Goal: Transaction & Acquisition: Obtain resource

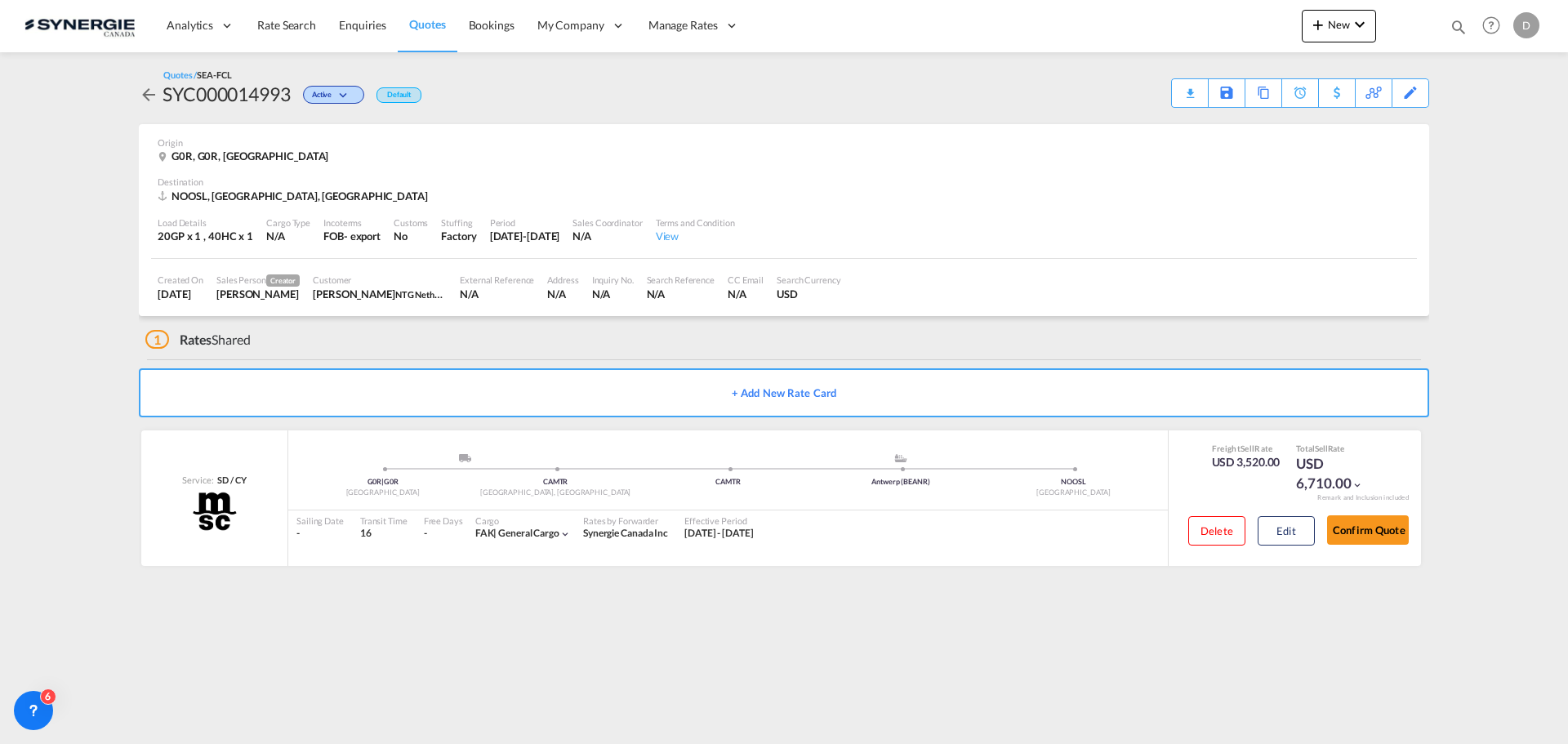
click at [1459, 30] on md-icon "icon-magnify" at bounding box center [1459, 27] width 18 height 18
drag, startPoint x: 1202, startPoint y: 22, endPoint x: 1206, endPoint y: 40, distance: 18.4
click at [1202, 22] on select "Bookings Quotes Enquiries" at bounding box center [1199, 27] width 78 height 30
select select "Quotes"
click at [1160, 12] on select "Bookings Quotes Enquiries" at bounding box center [1199, 27] width 78 height 30
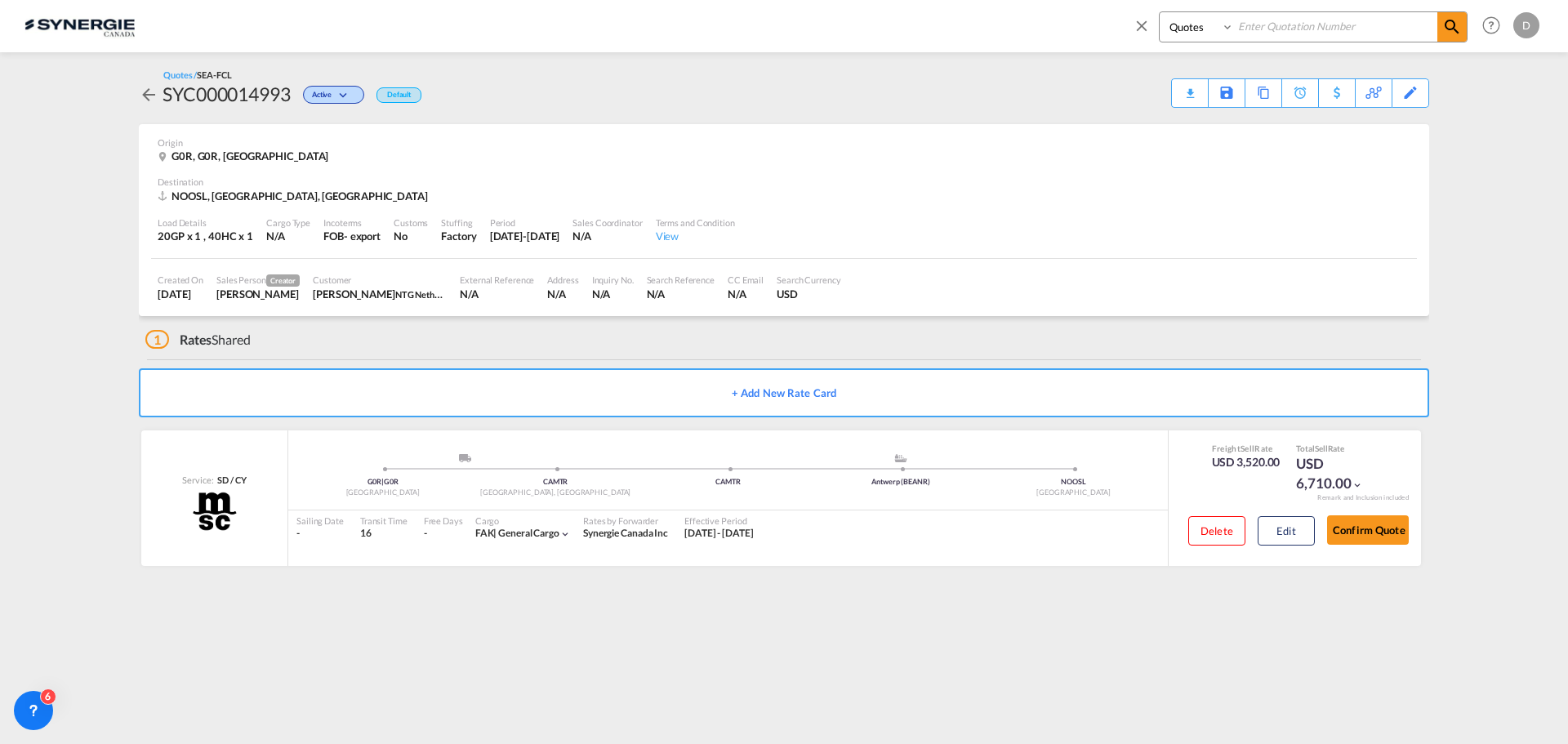
click at [1306, 25] on input at bounding box center [1336, 26] width 204 height 29
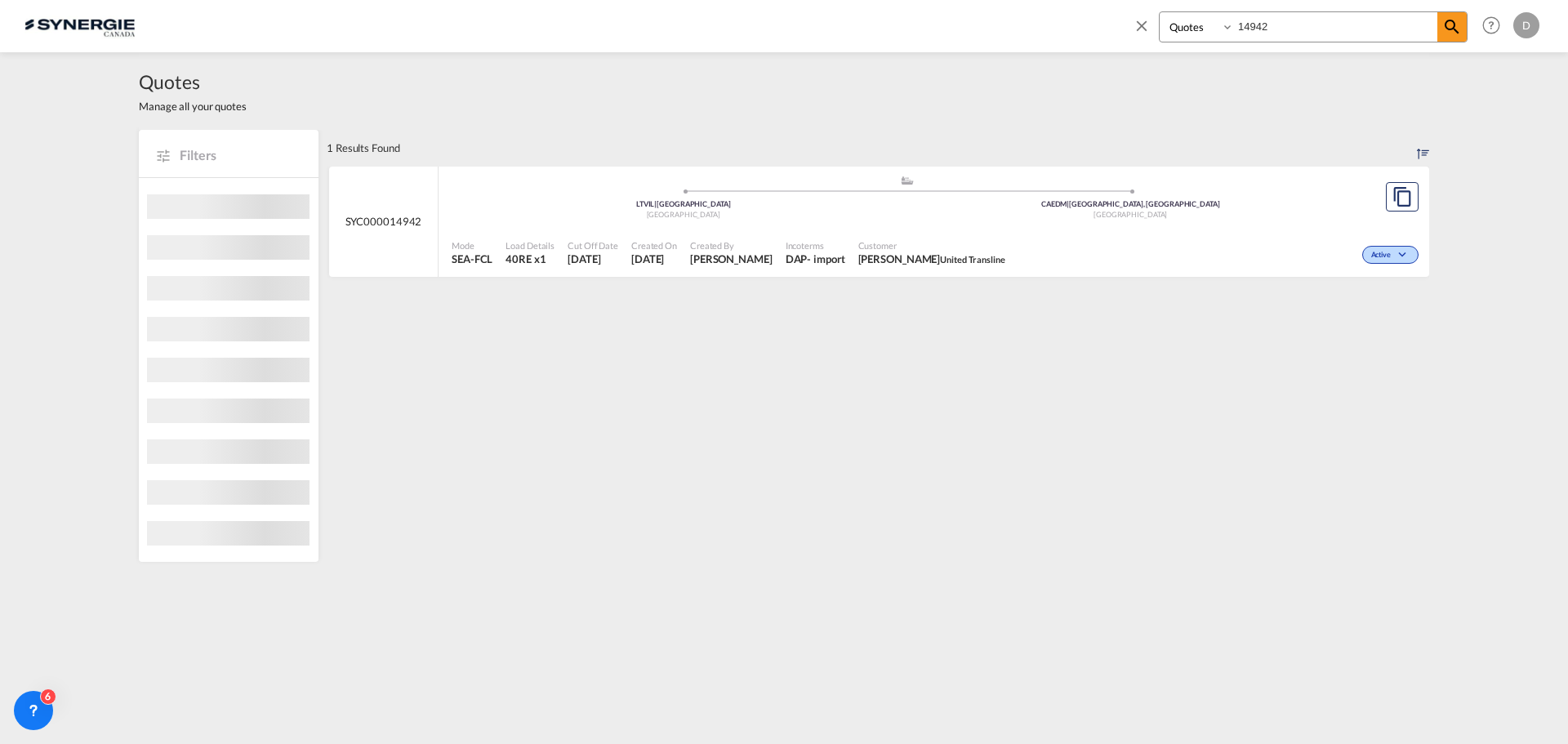
click at [677, 247] on span "Created On" at bounding box center [654, 246] width 46 height 12
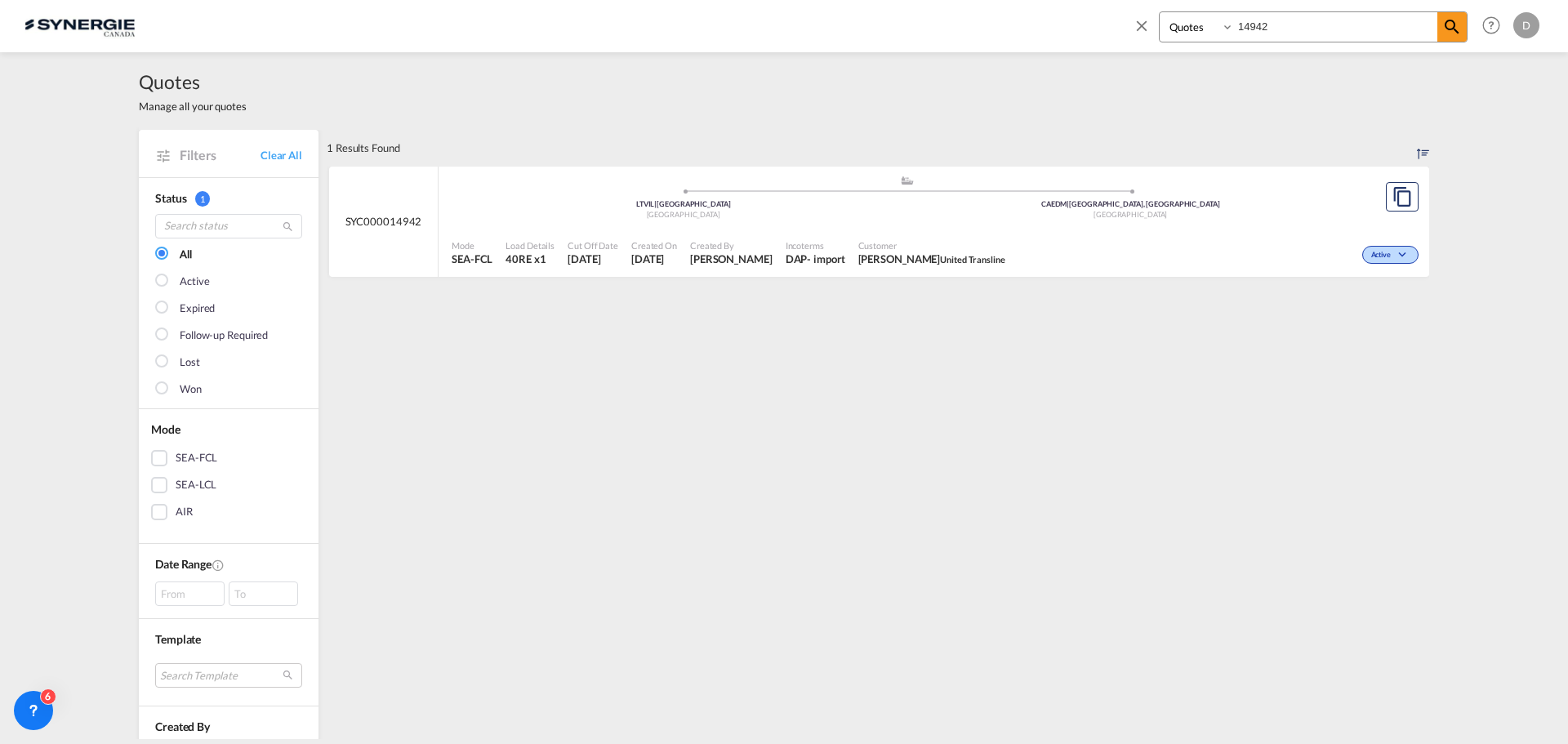
click at [914, 251] on span "Tomas Šatkus United Transline" at bounding box center [932, 259] width 147 height 15
click at [868, 240] on span "Customer" at bounding box center [932, 246] width 147 height 12
click at [1252, 24] on input "14942" at bounding box center [1336, 26] width 204 height 29
type input "14993"
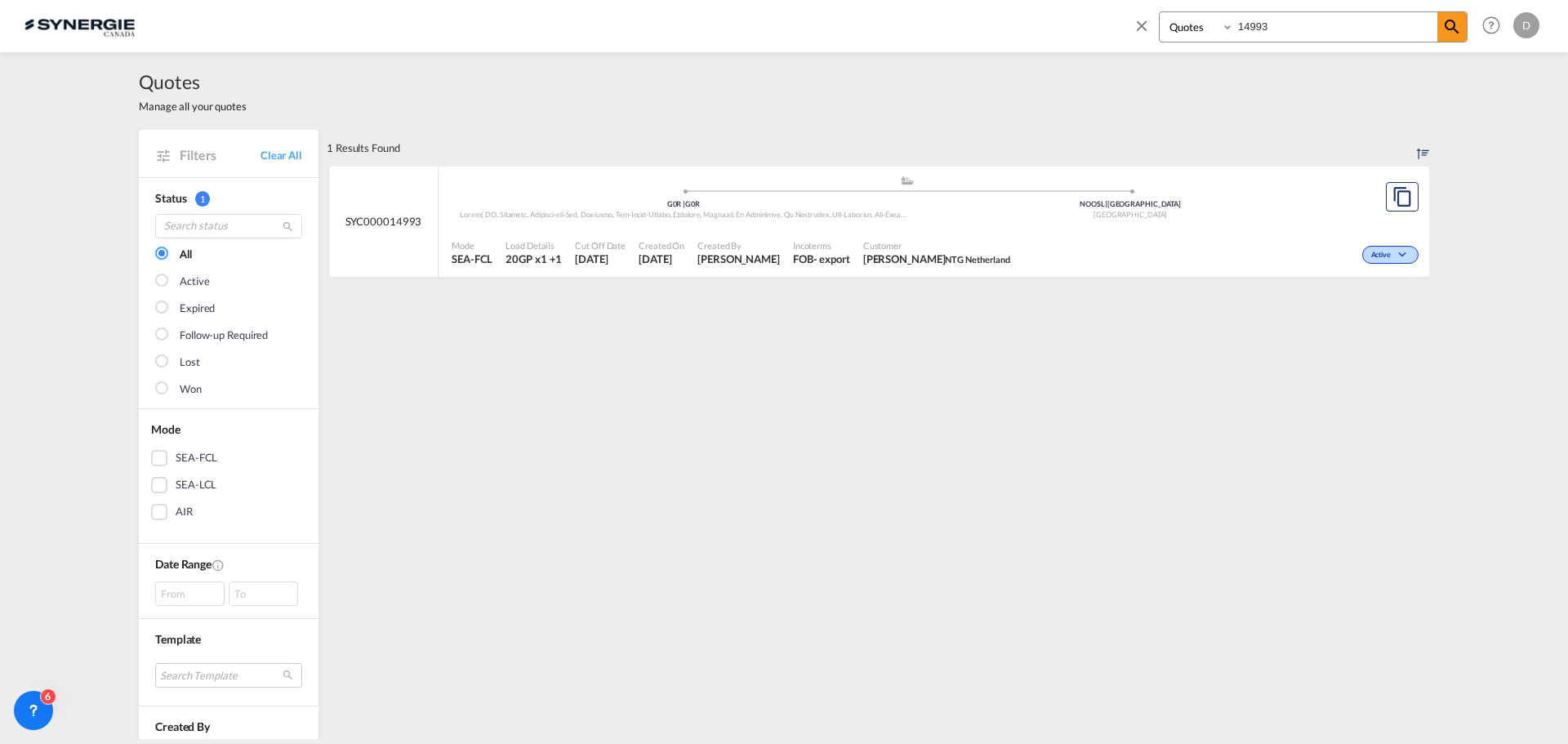
click at [793, 242] on span "Incoterms" at bounding box center [822, 246] width 57 height 12
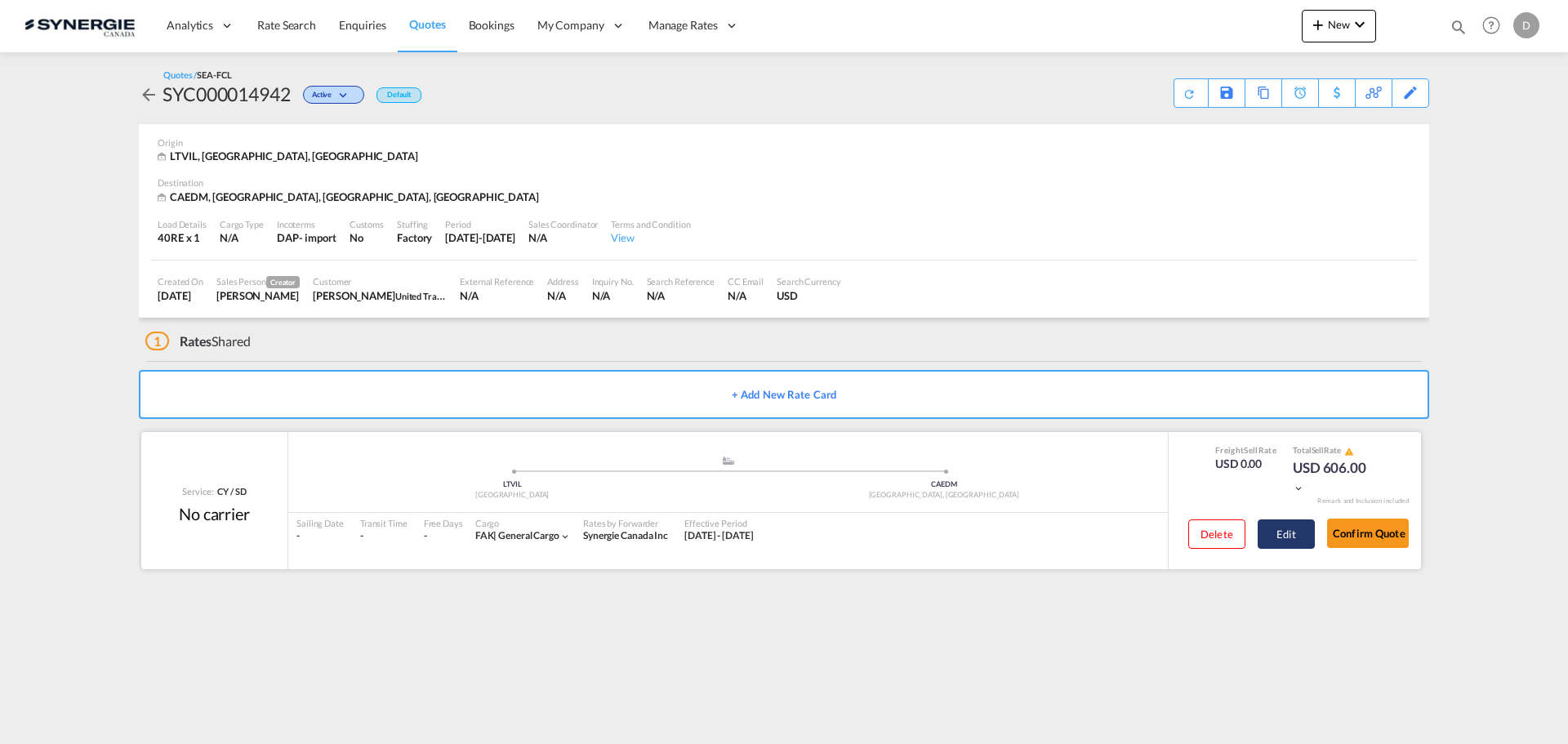
click at [1279, 535] on button "Edit" at bounding box center [1286, 535] width 57 height 30
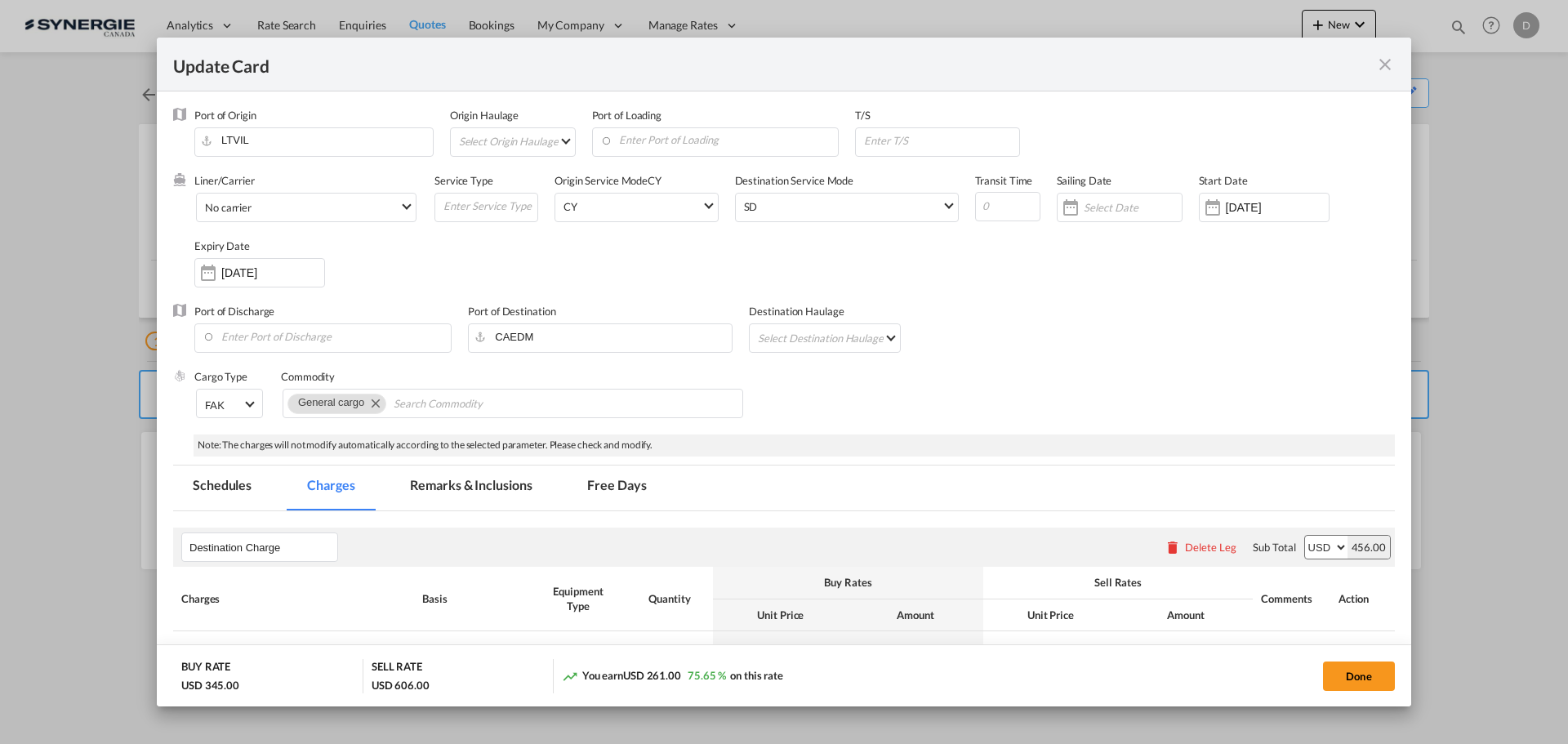
select select "per container"
select select "per B/L"
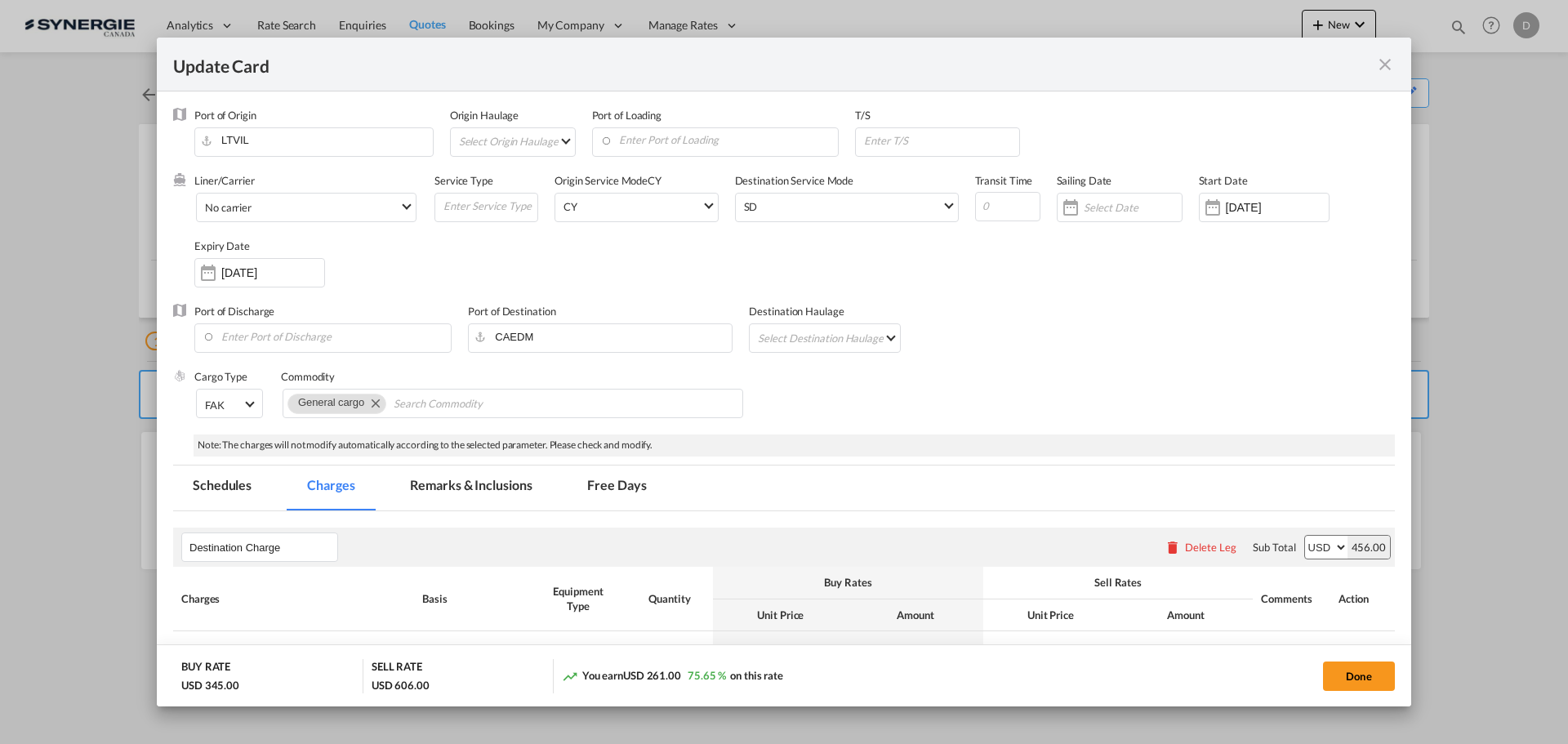
select select "per B/L"
select select "per shipment"
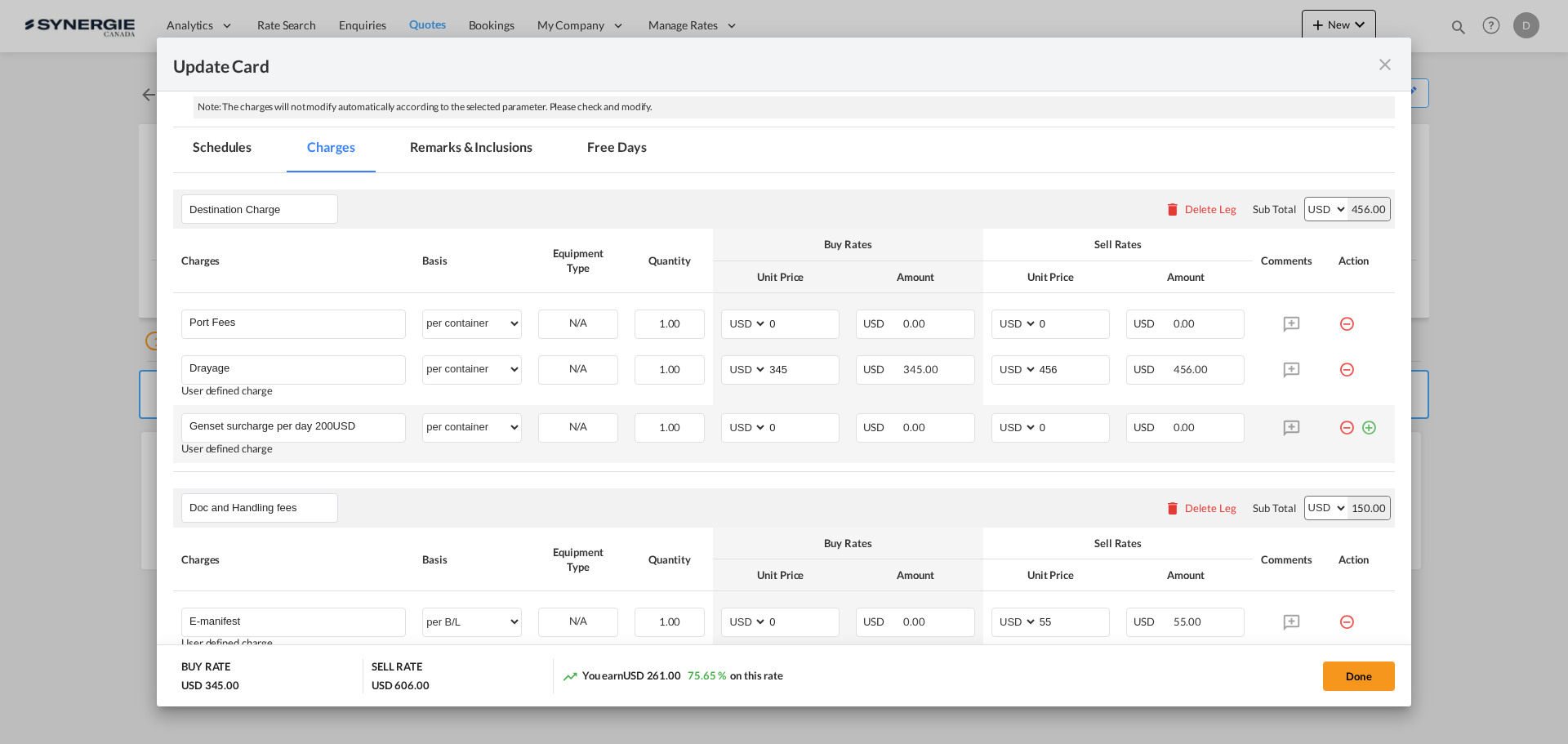
scroll to position [163, 0]
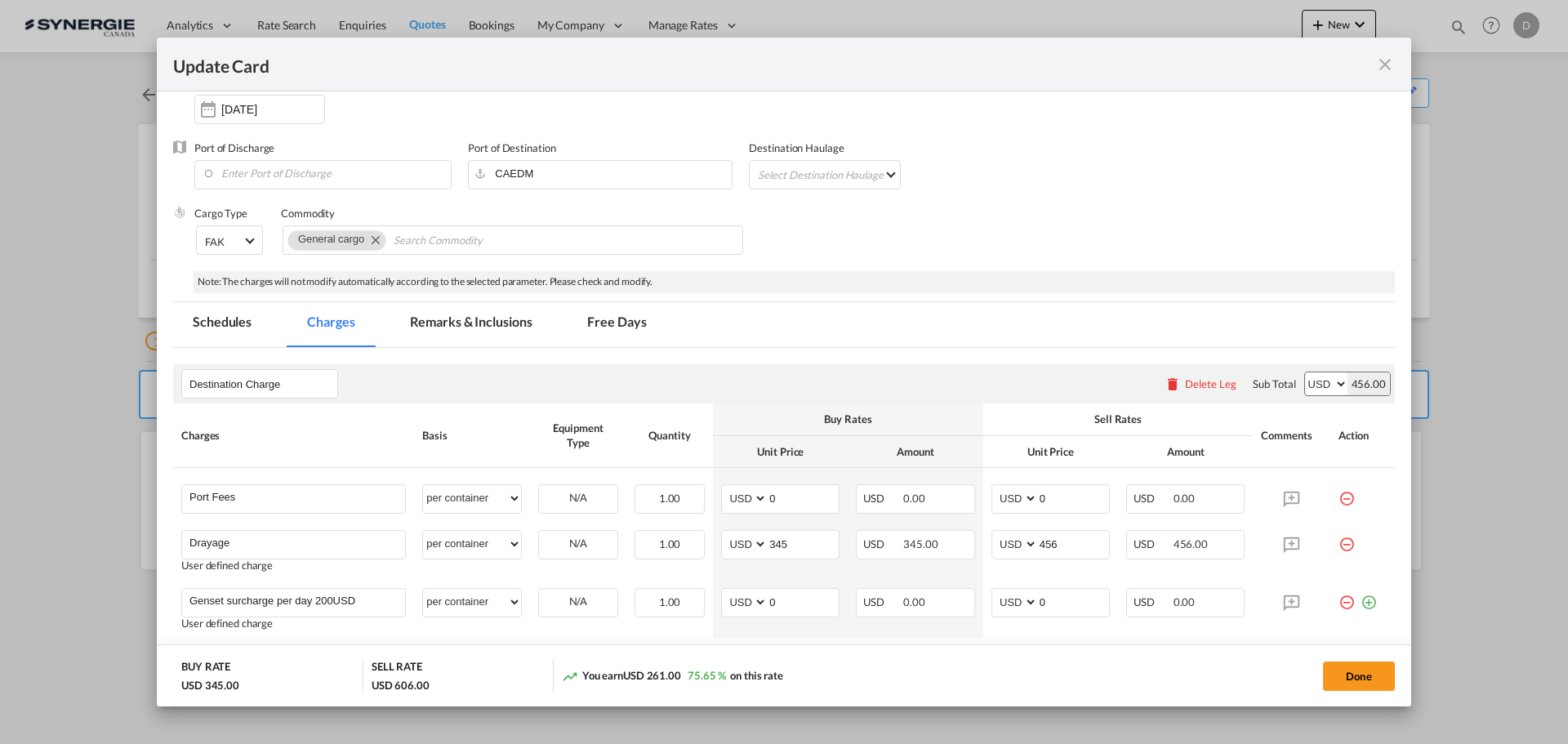
click at [505, 325] on md-tab-item "Remarks & Inclusions" at bounding box center [471, 324] width 161 height 45
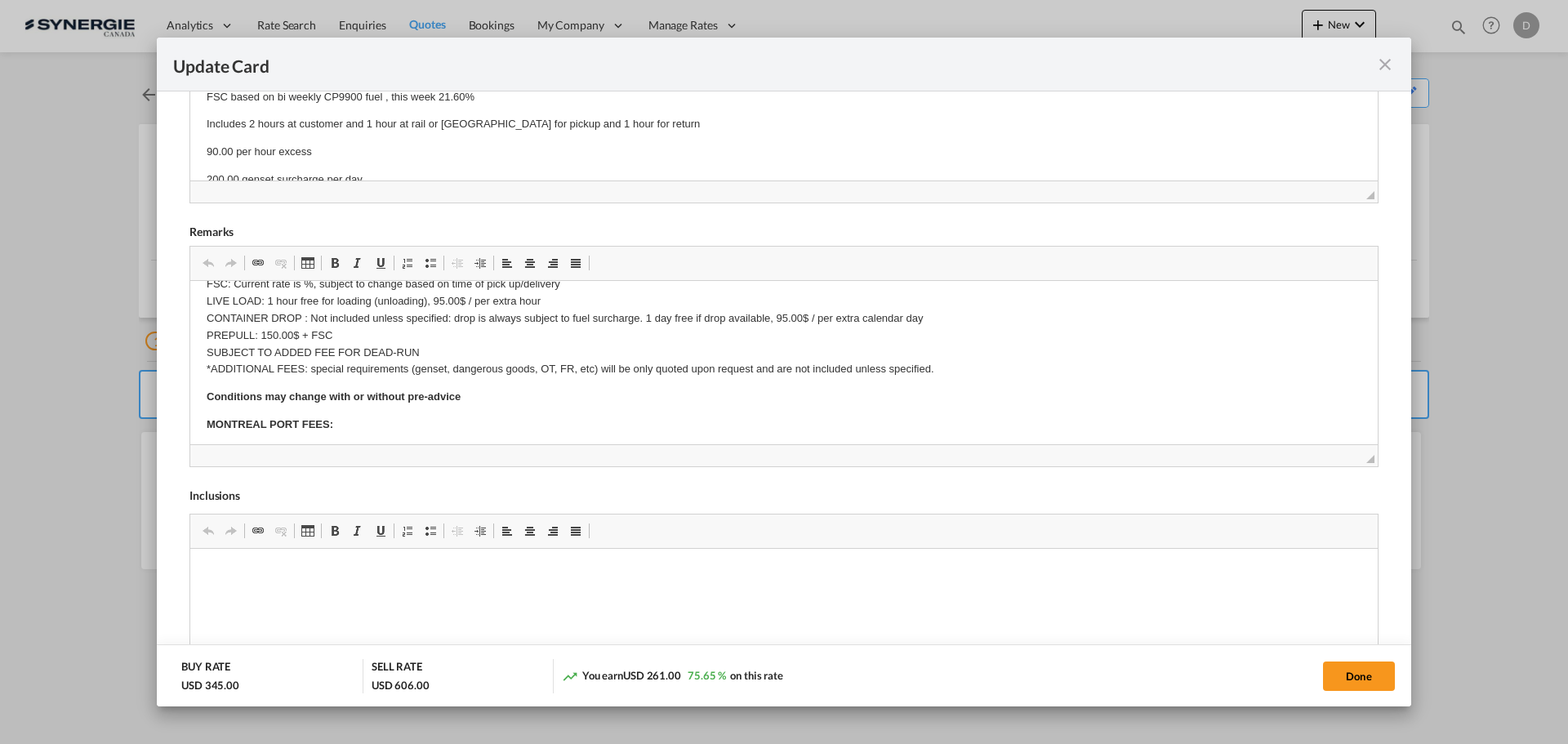
scroll to position [246, 0]
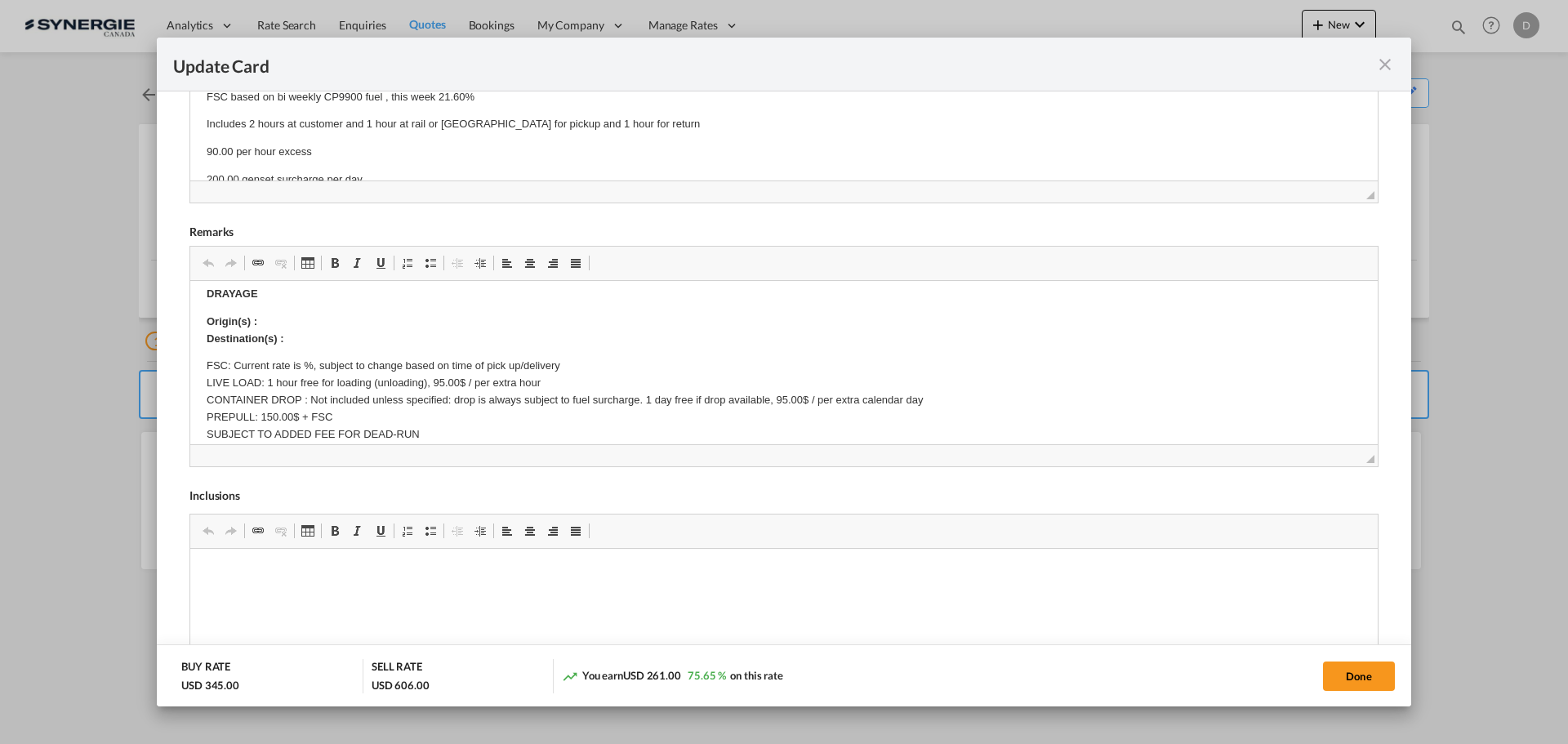
click at [1391, 69] on md-icon "icon-close fg-AAA8AD m-0 pointer" at bounding box center [1386, 65] width 20 height 20
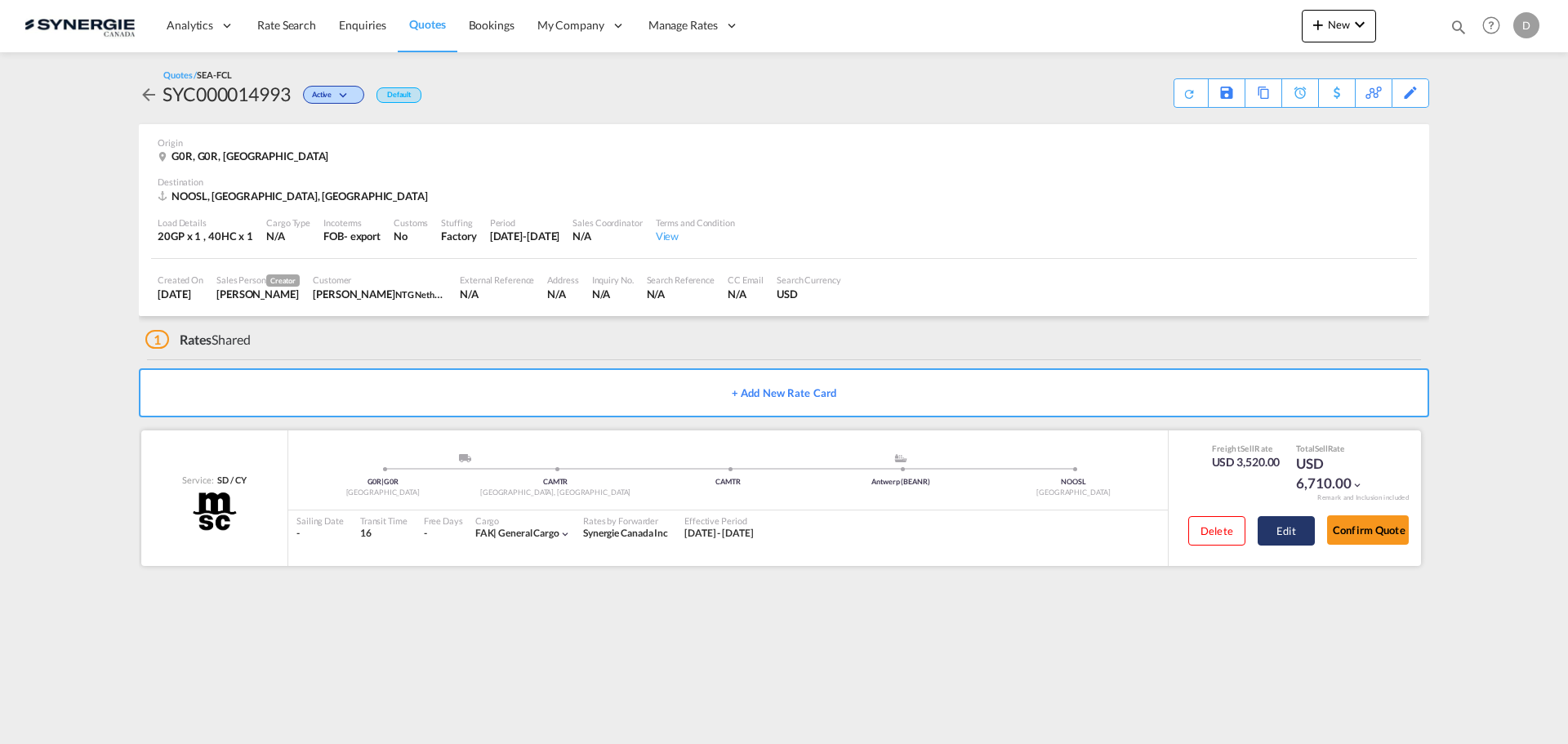
click at [1272, 525] on button "Edit" at bounding box center [1286, 531] width 57 height 30
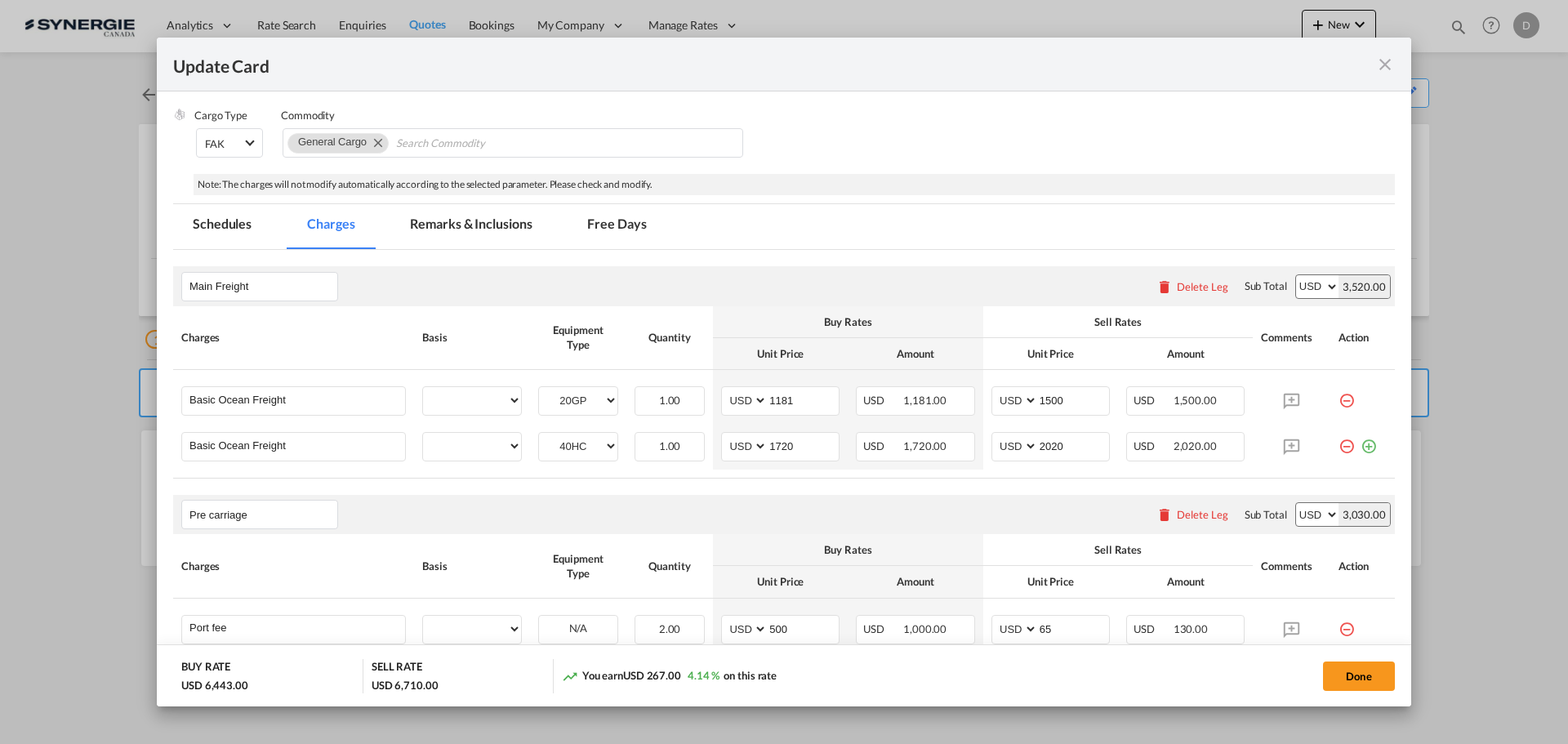
select select "per equipment"
select select "per container"
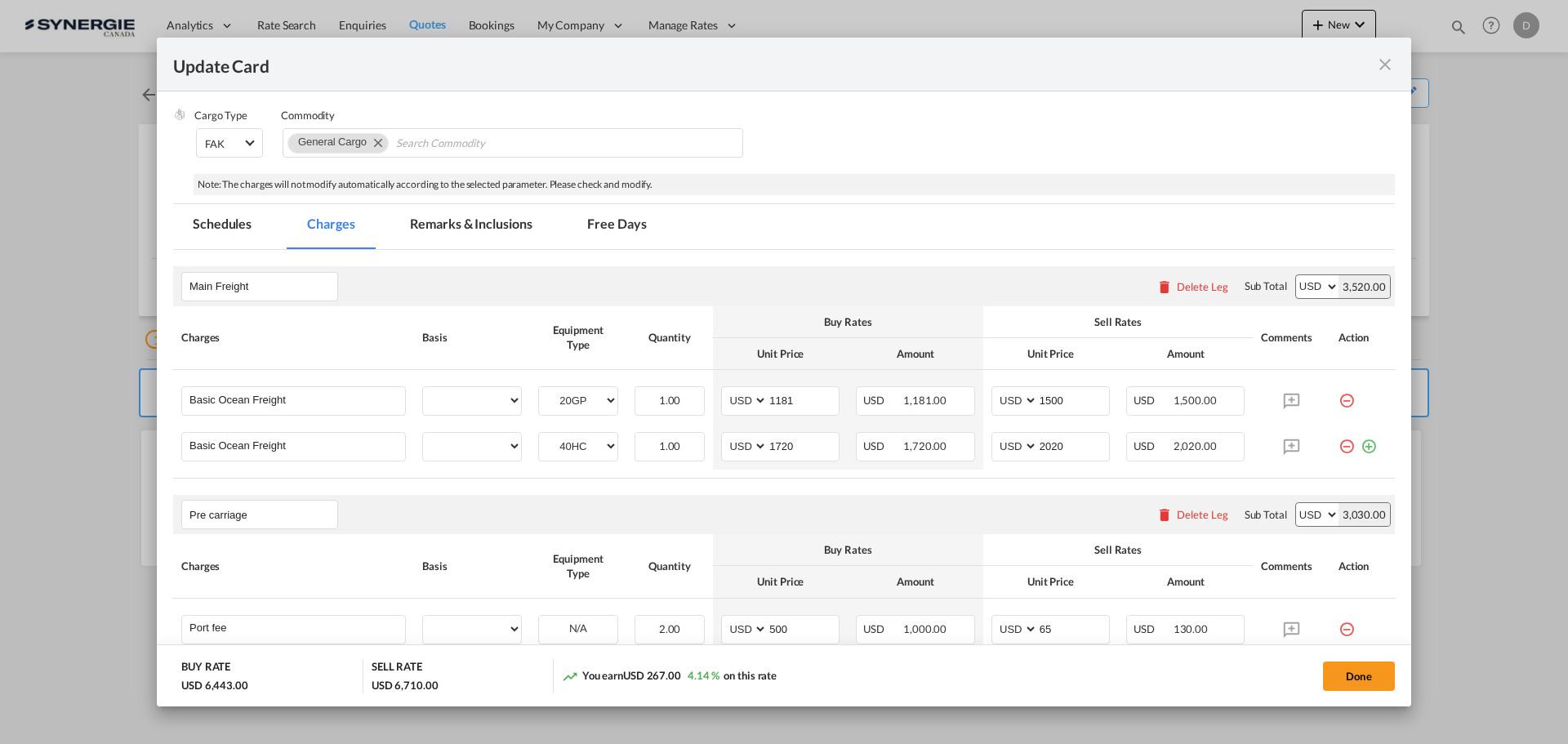
select select "per B/L"
select select "per shipment"
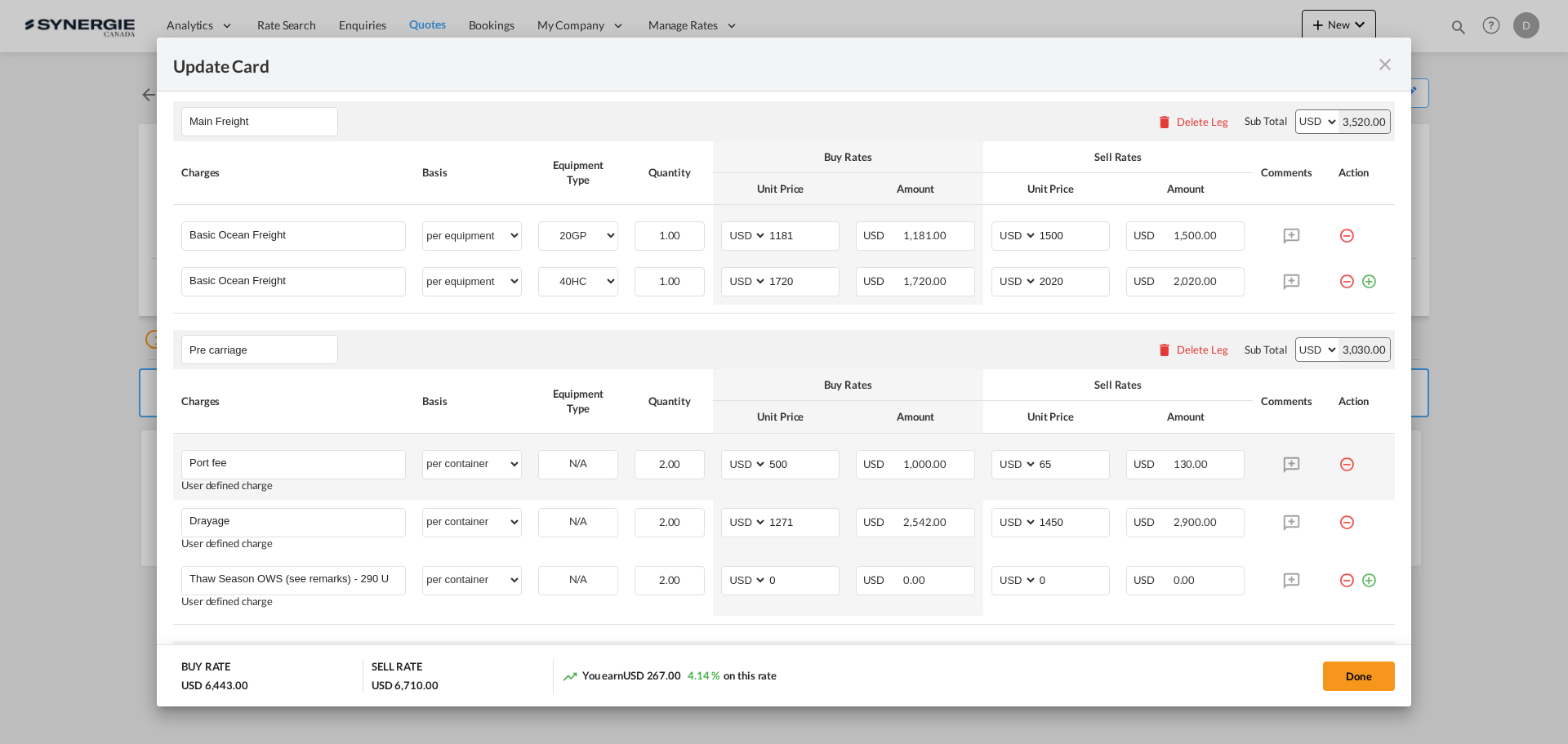
scroll to position [490, 0]
click at [1387, 70] on md-icon "icon-close fg-AAA8AD m-0 pointer" at bounding box center [1386, 65] width 20 height 20
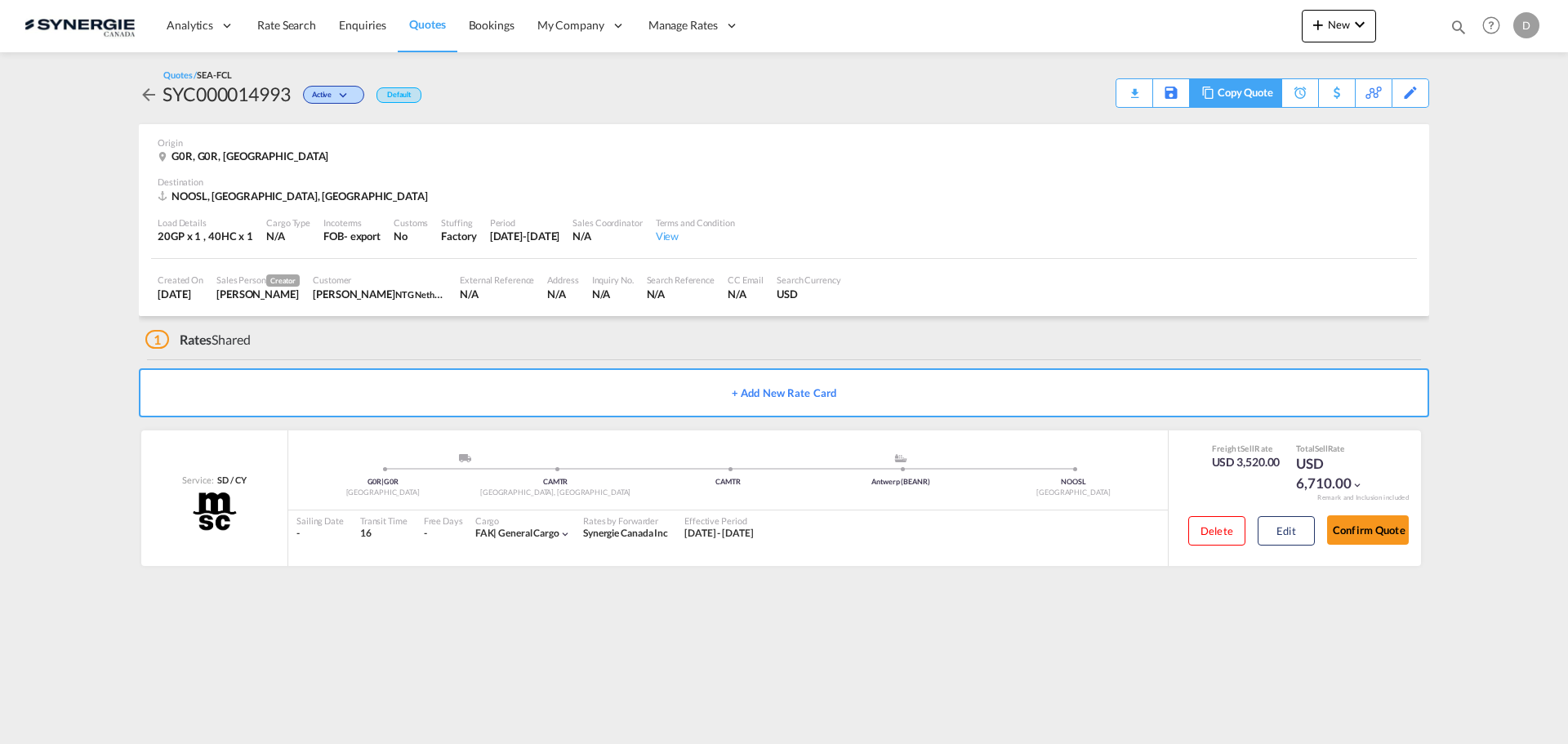
click at [1264, 99] on div "Copy Quote" at bounding box center [1246, 94] width 56 height 28
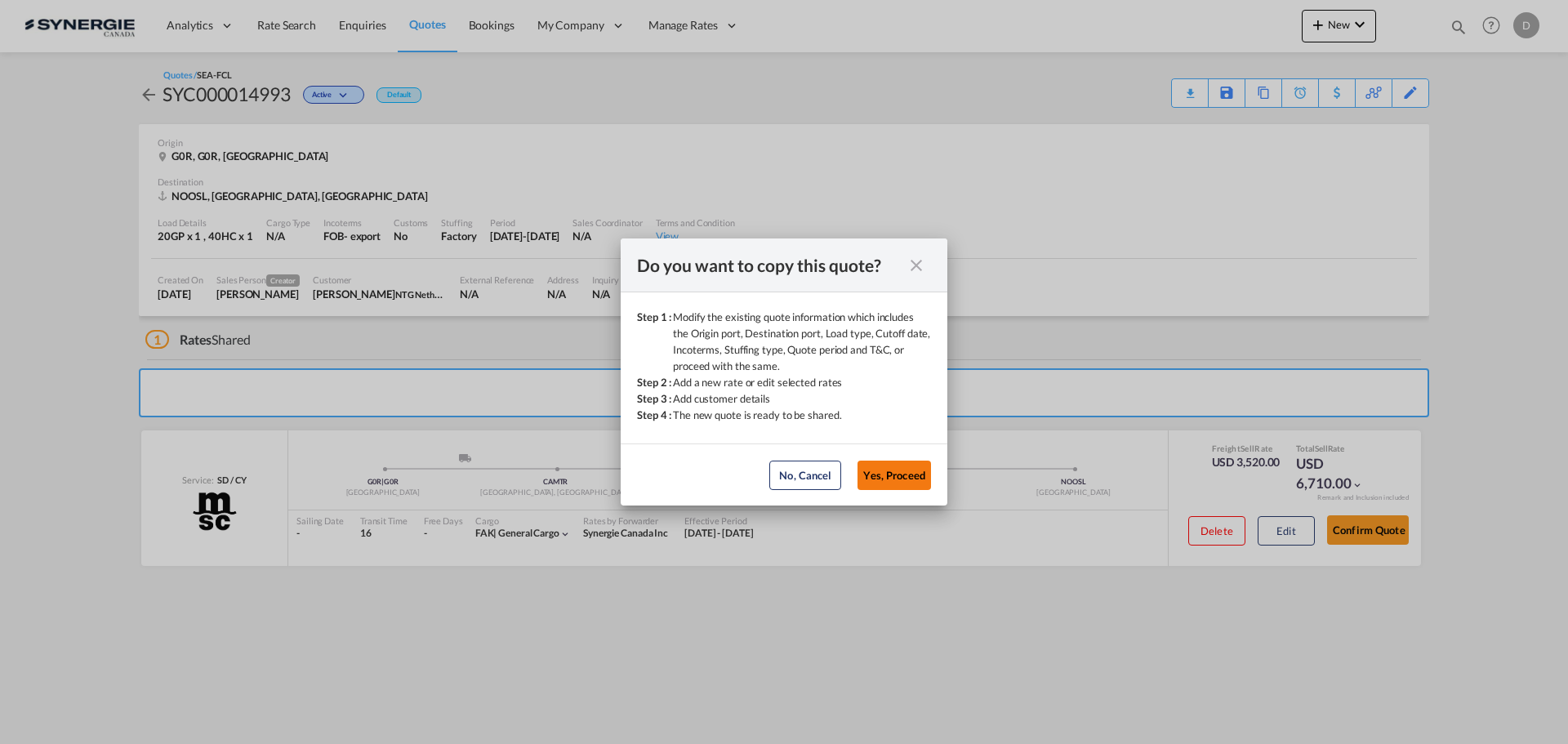
click at [875, 477] on button "Yes, Proceed" at bounding box center [895, 475] width 74 height 30
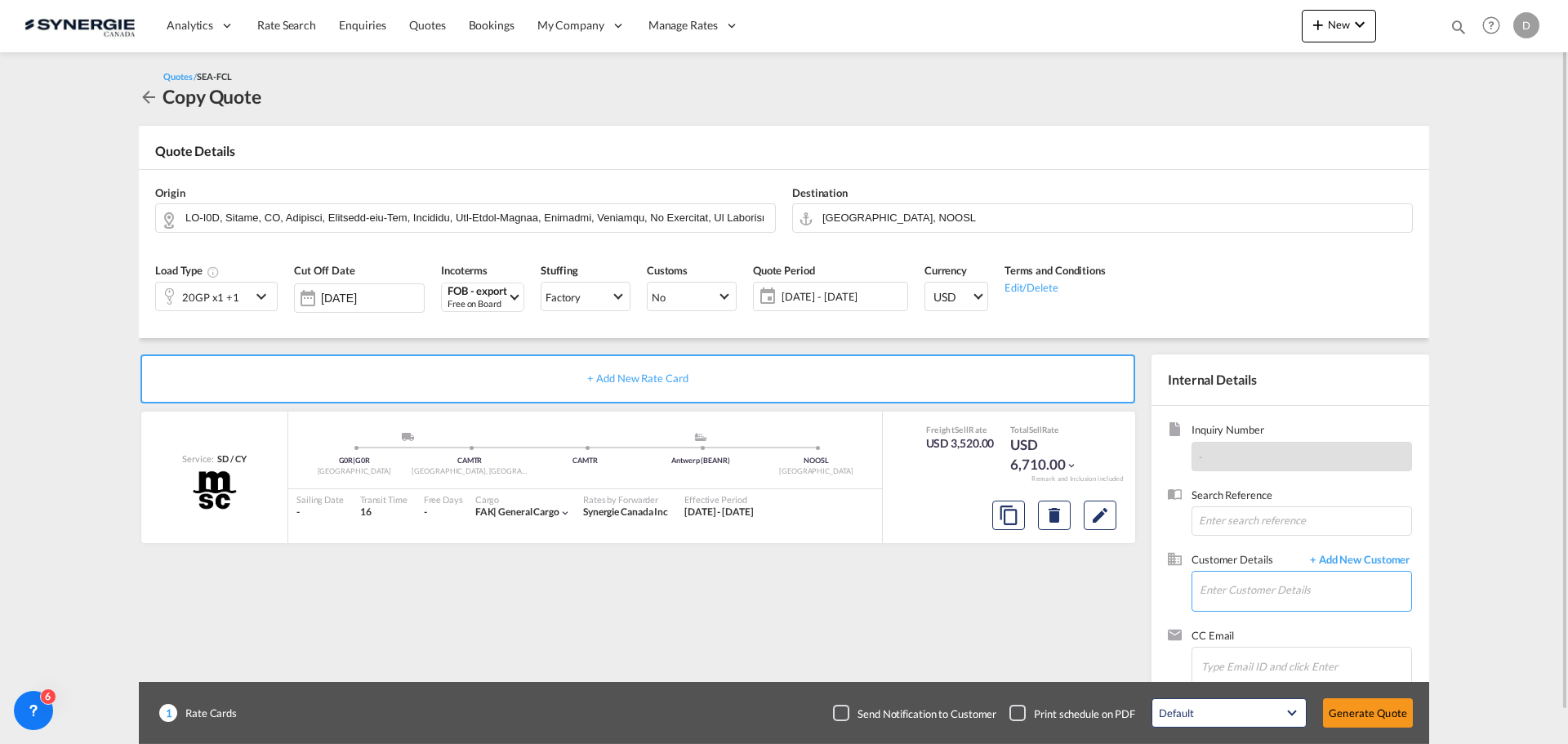
click at [1228, 579] on input "Enter Customer Details" at bounding box center [1306, 590] width 212 height 37
paste input "asa@ntgairocean.com"
click at [1306, 550] on div "Alexander Sanchez asa@ntgairocean.com | NTG Netherland" at bounding box center [1305, 550] width 213 height 44
type input "NTG Netherland, Alexander Sanchez, asa@ntgairocean.com"
click at [1107, 522] on md-icon "Edit" at bounding box center [1100, 516] width 20 height 20
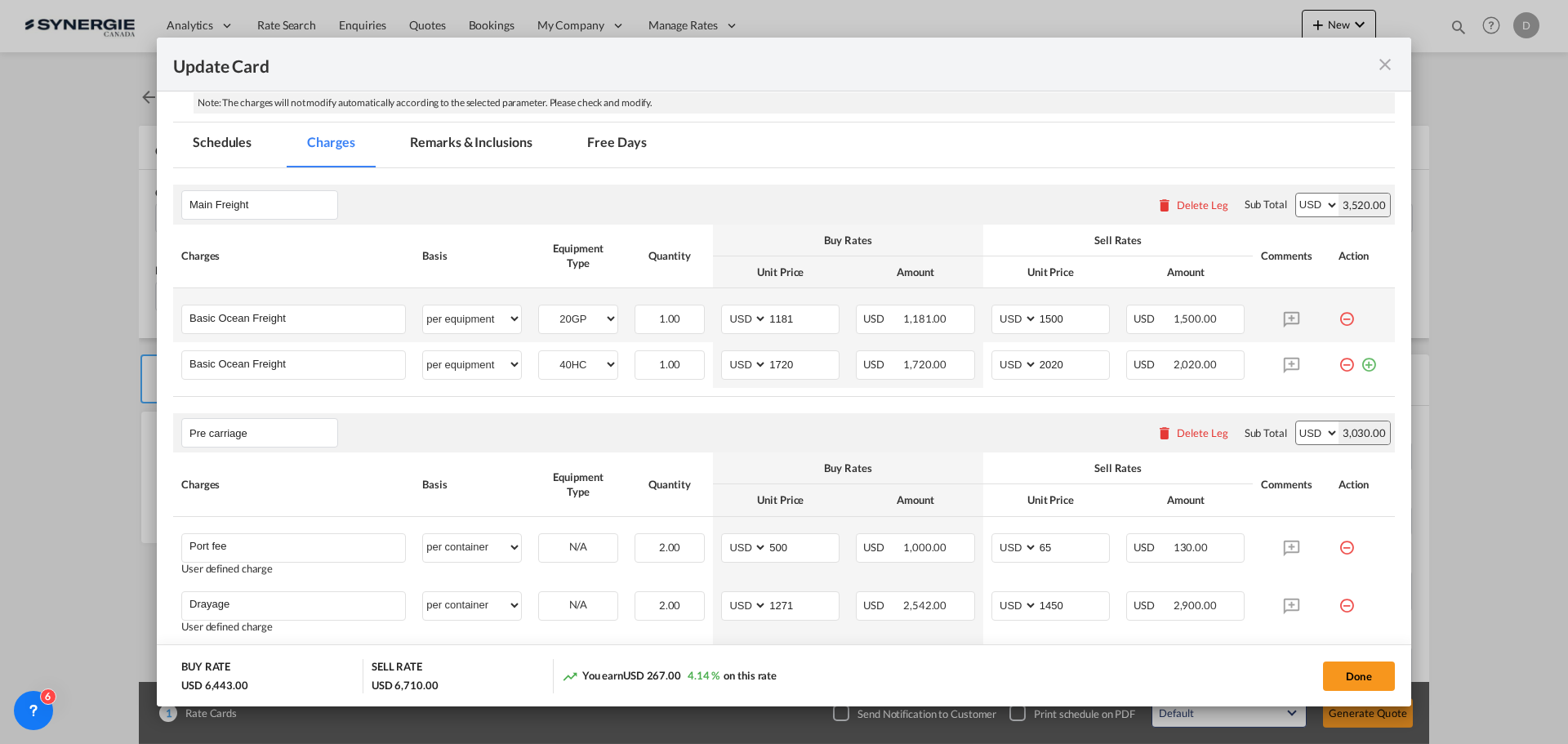
scroll to position [654, 0]
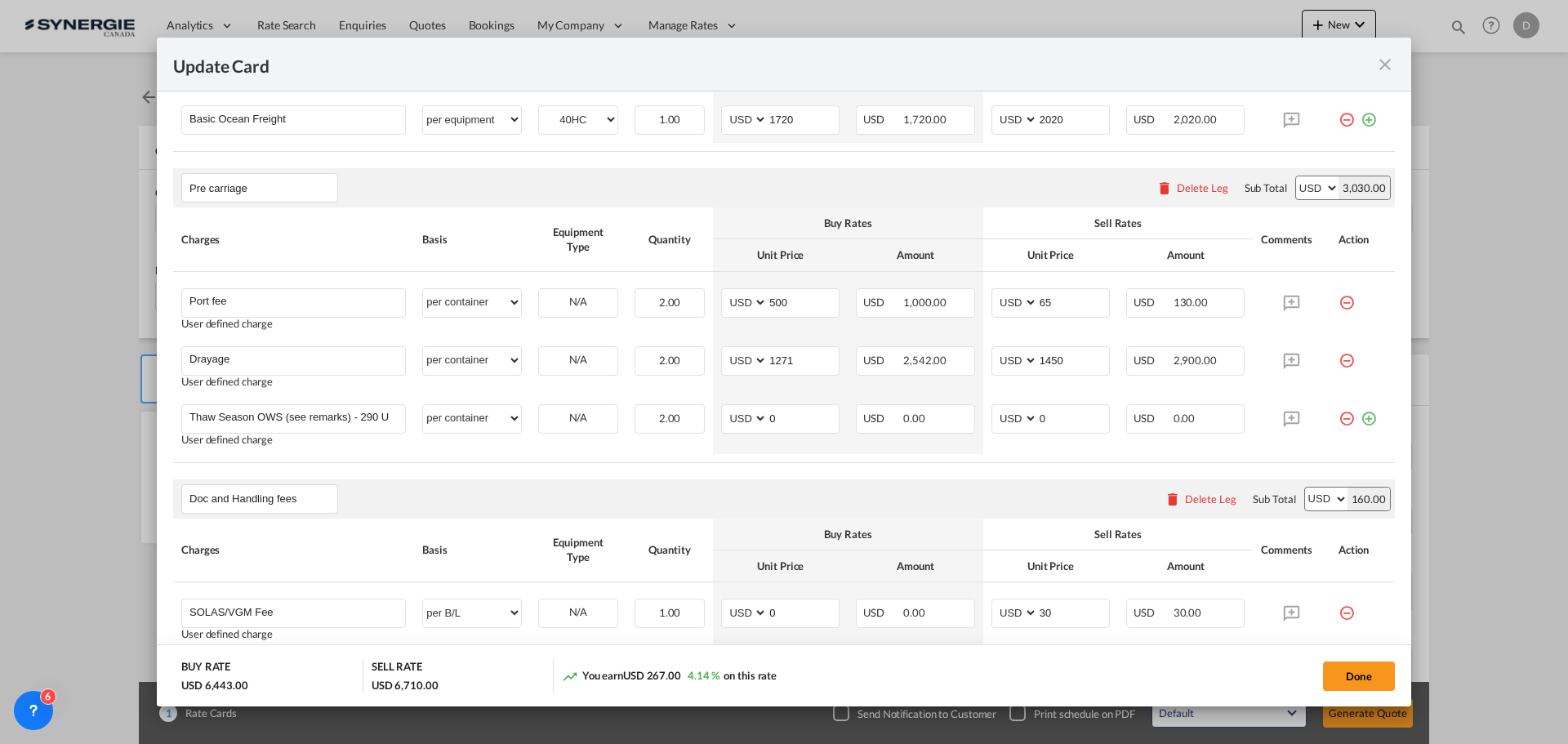
click at [1196, 192] on div "Delete Leg" at bounding box center [1203, 188] width 52 height 13
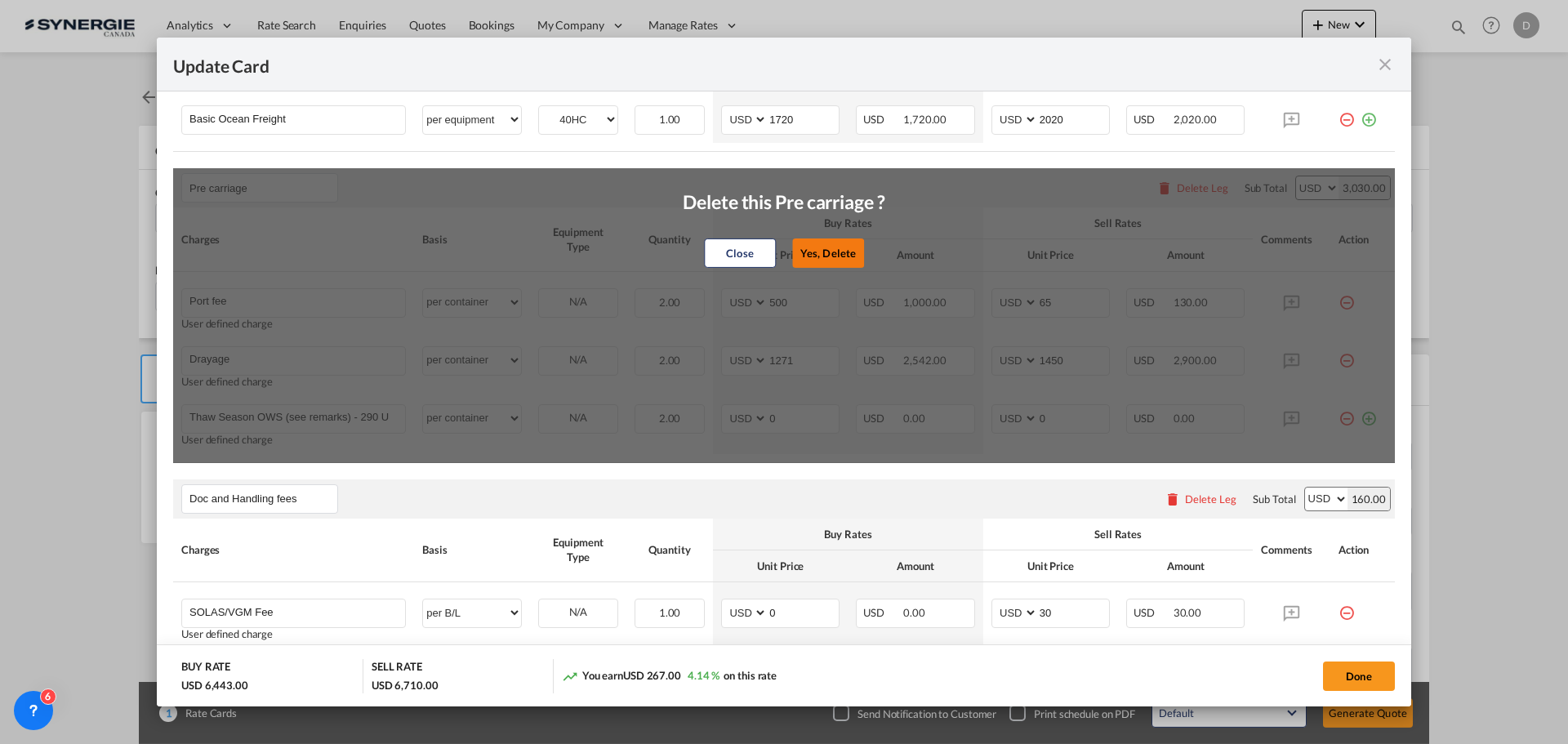
click at [826, 247] on button "Yes, Delete" at bounding box center [828, 254] width 72 height 30
type input "Doc and Handling fees"
type input "SOLAS/VGM Fee"
select select "per B/L"
type input "0"
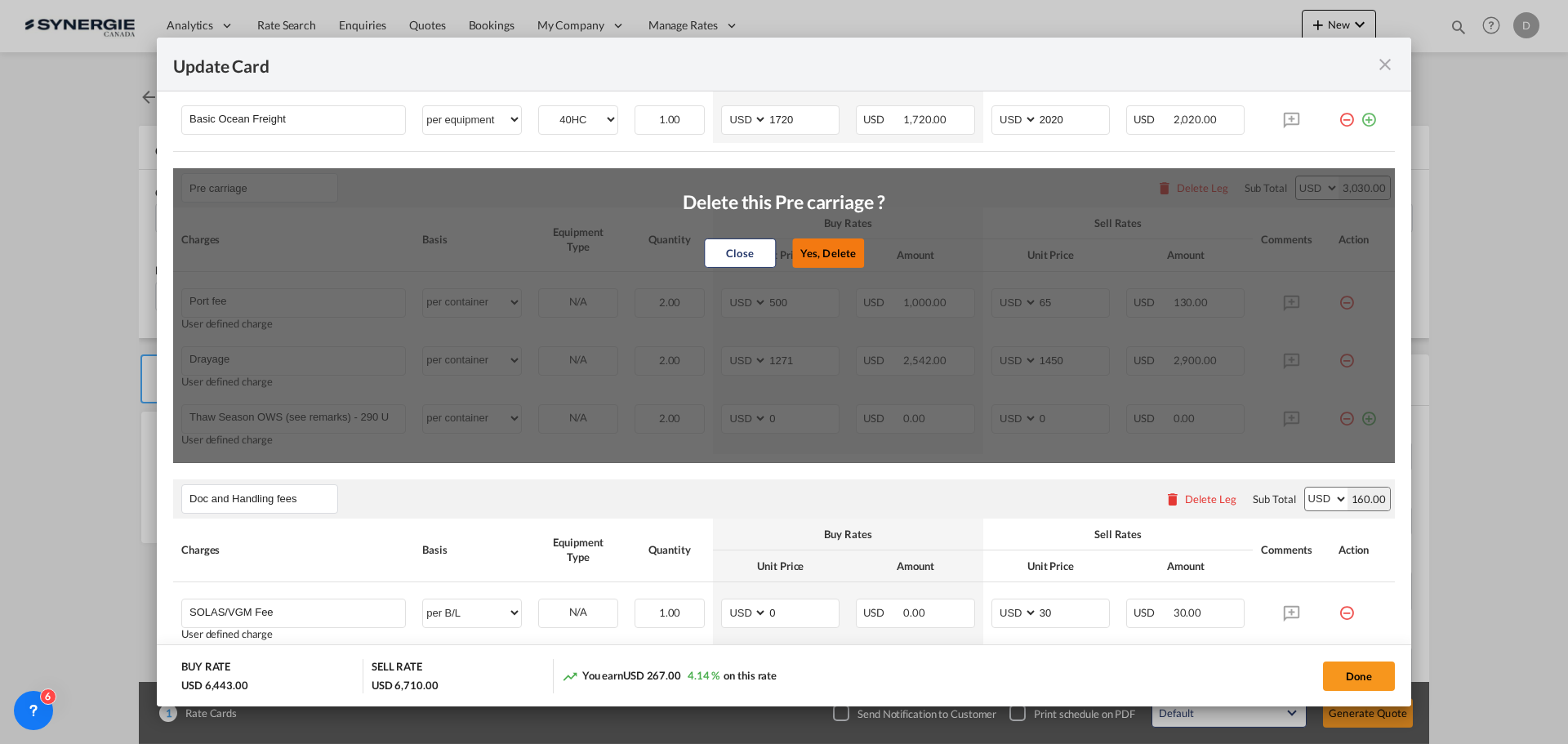
type input "30"
type input "B13 Export declaration"
select select "per B/L"
type input "0"
type input "35"
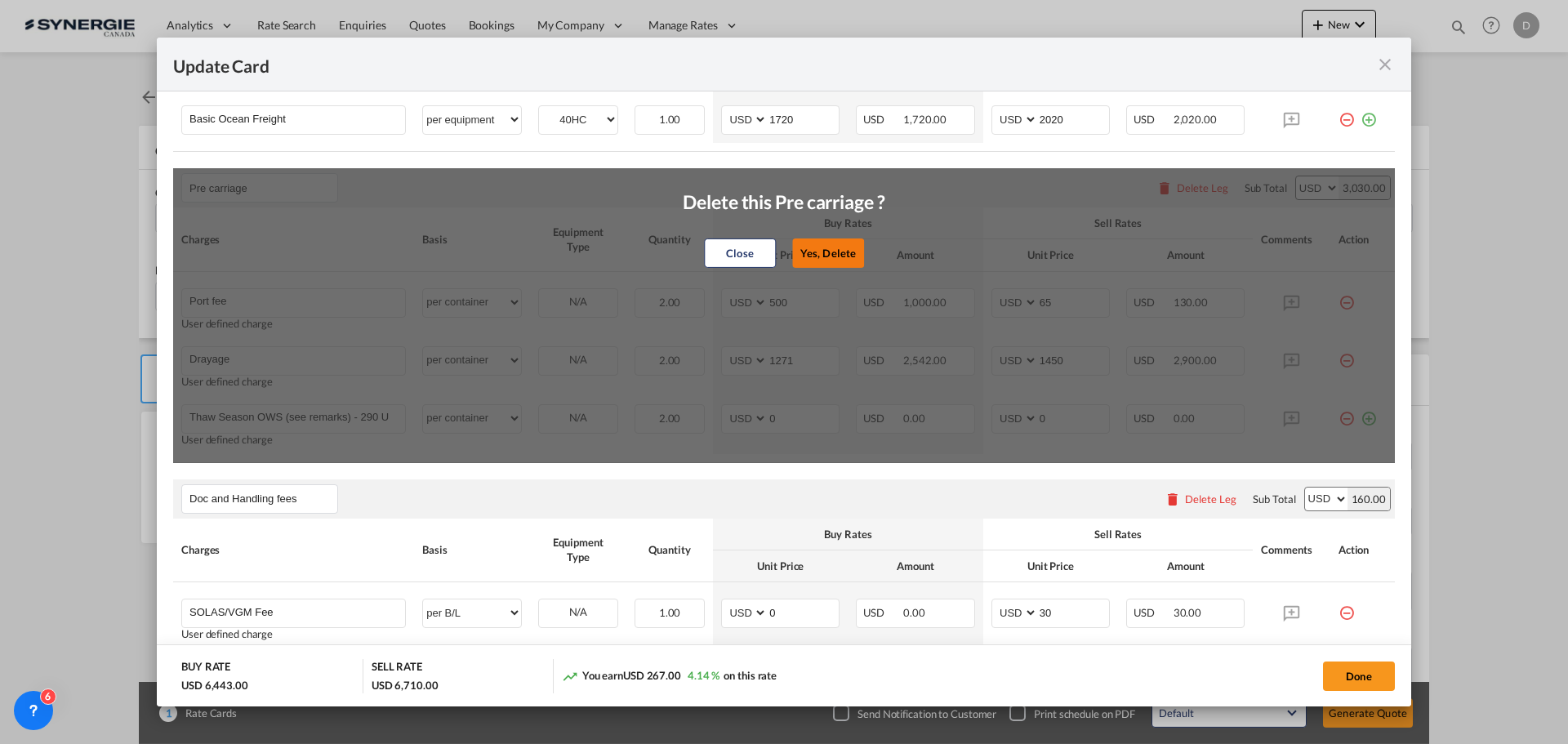
type input "Doc fee"
select select "per B/L"
type input "30"
type input "Cargo Coverage"
type input "Cargo Coverage - Rate to be confirmed depending on commodity and value Min 50 U…"
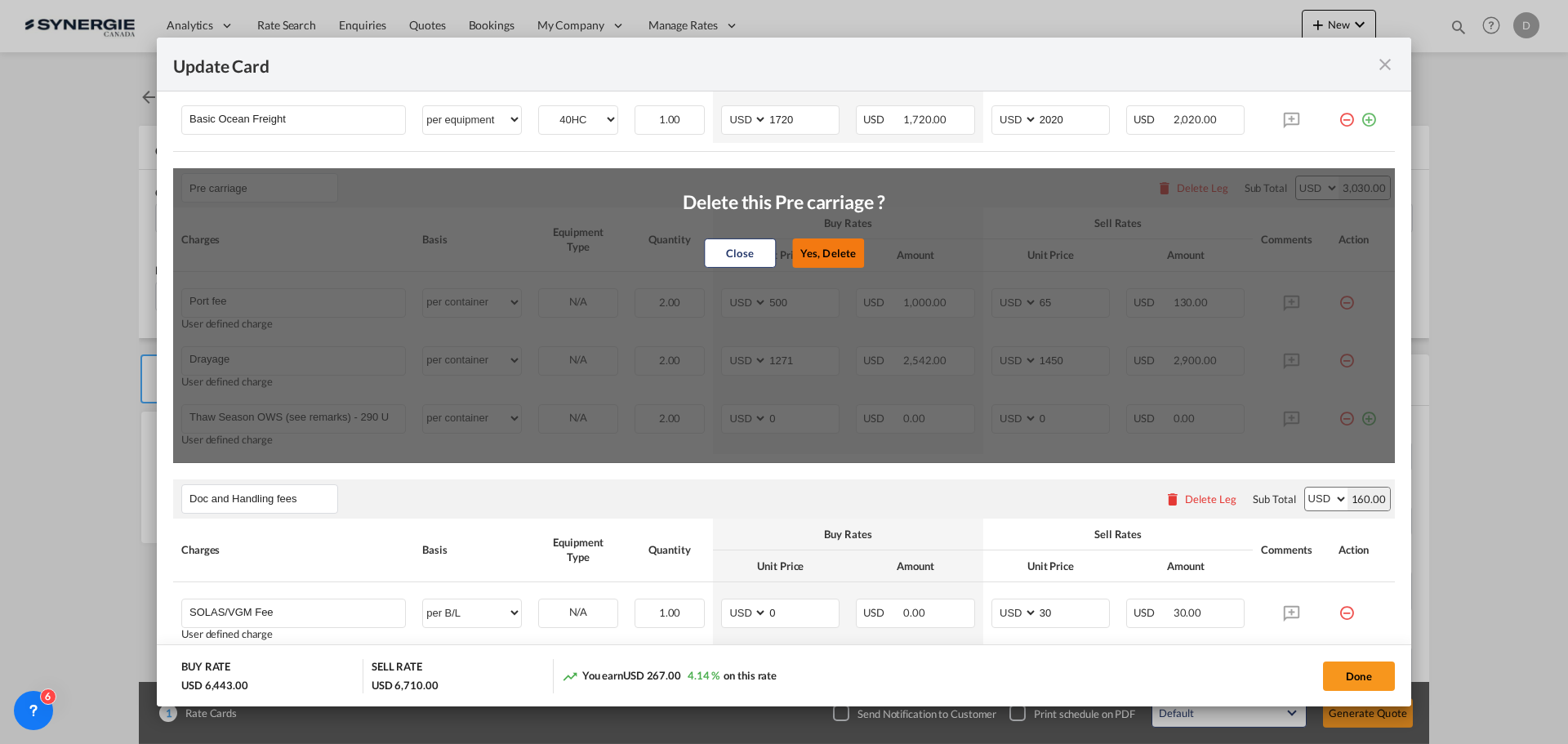
select select "per shipment"
type input "0"
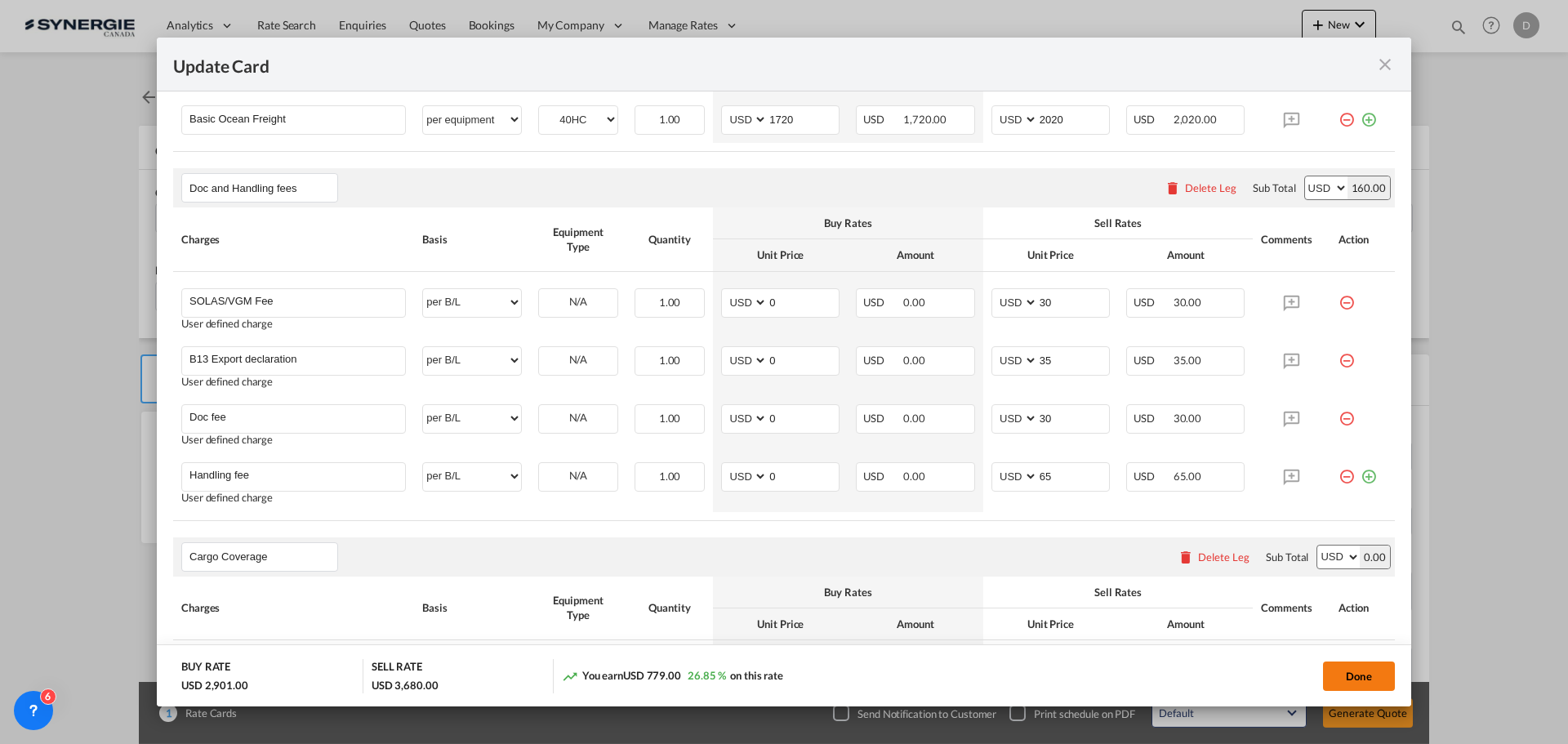
drag, startPoint x: 1358, startPoint y: 674, endPoint x: 1347, endPoint y: 673, distance: 11.0
click at [1357, 674] on button "Done" at bounding box center [1359, 677] width 72 height 30
type input "23 Sep 2025"
type input "29 Sep 2025"
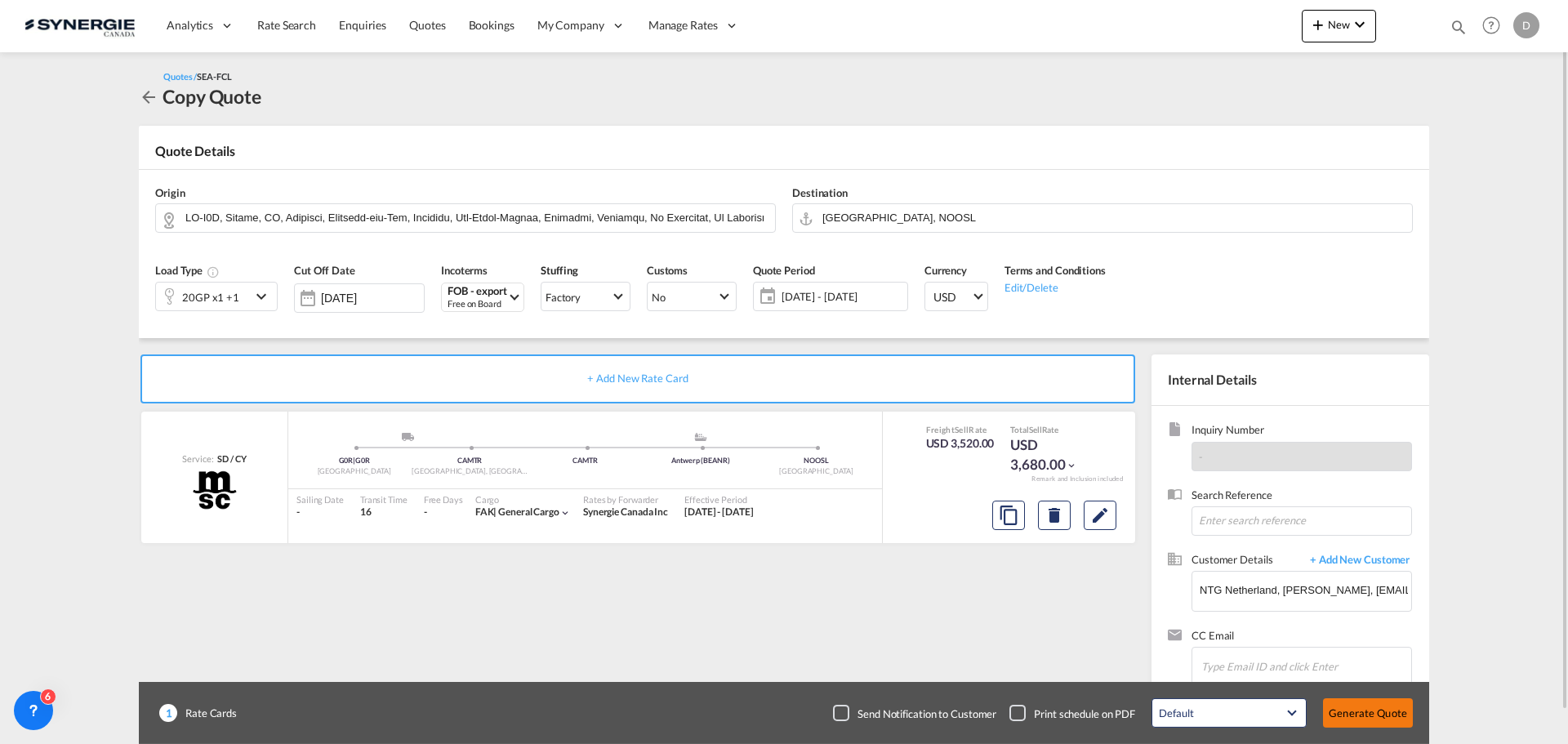
click at [1356, 707] on button "Generate Quote" at bounding box center [1368, 714] width 89 height 30
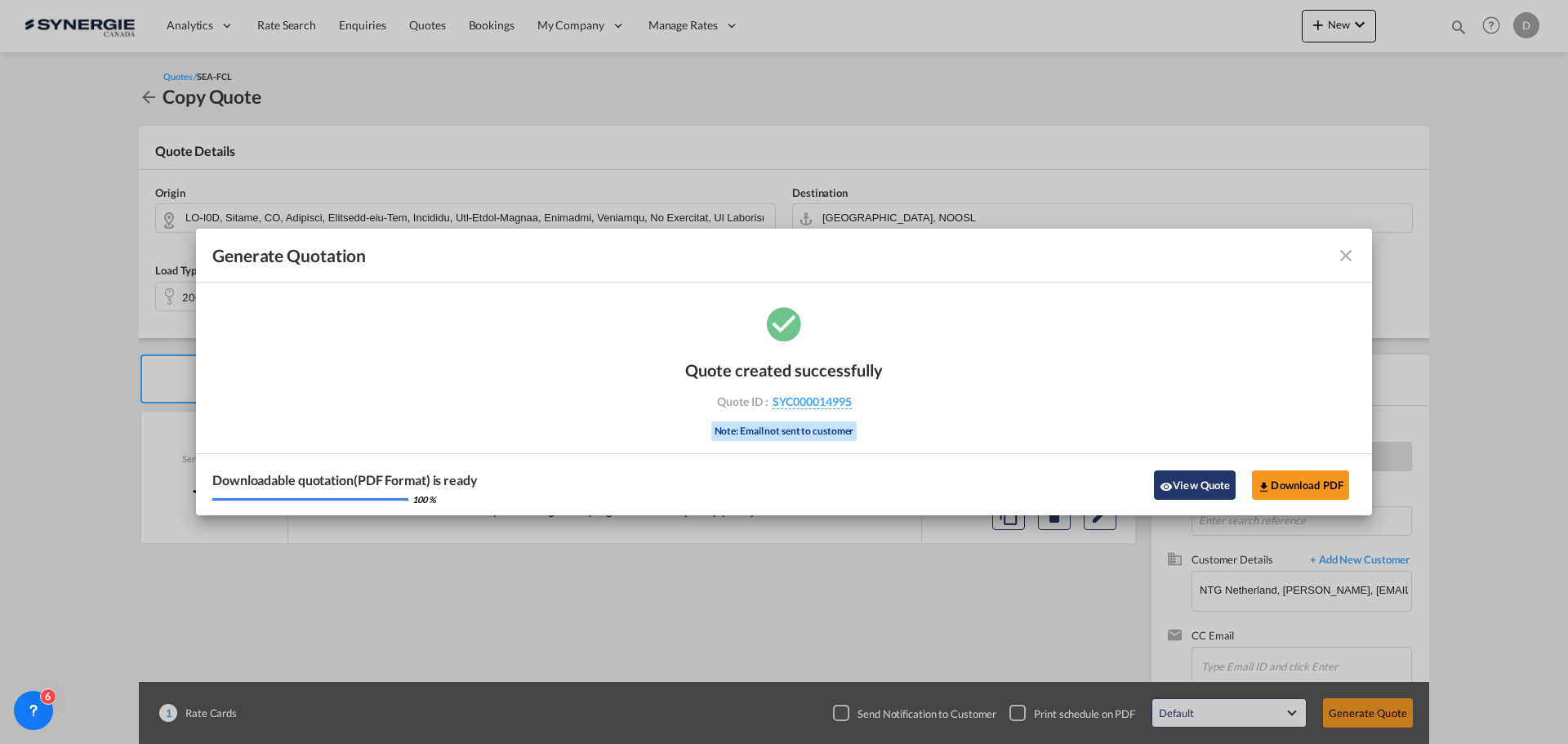
click at [1192, 493] on button "View Quote" at bounding box center [1195, 485] width 82 height 30
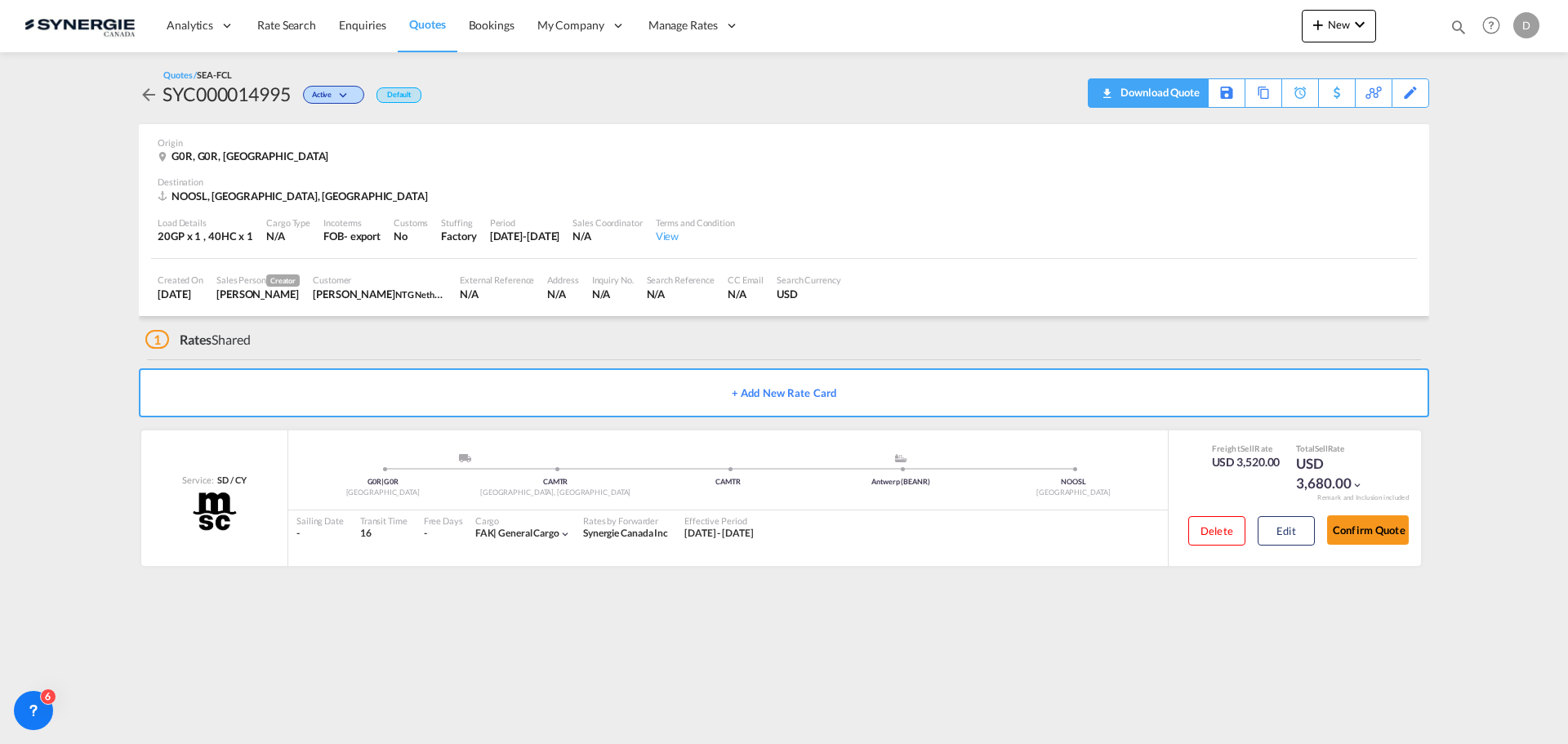
click at [1186, 96] on div "Download Quote" at bounding box center [1158, 93] width 83 height 26
click at [1291, 530] on button "Edit" at bounding box center [1286, 531] width 57 height 30
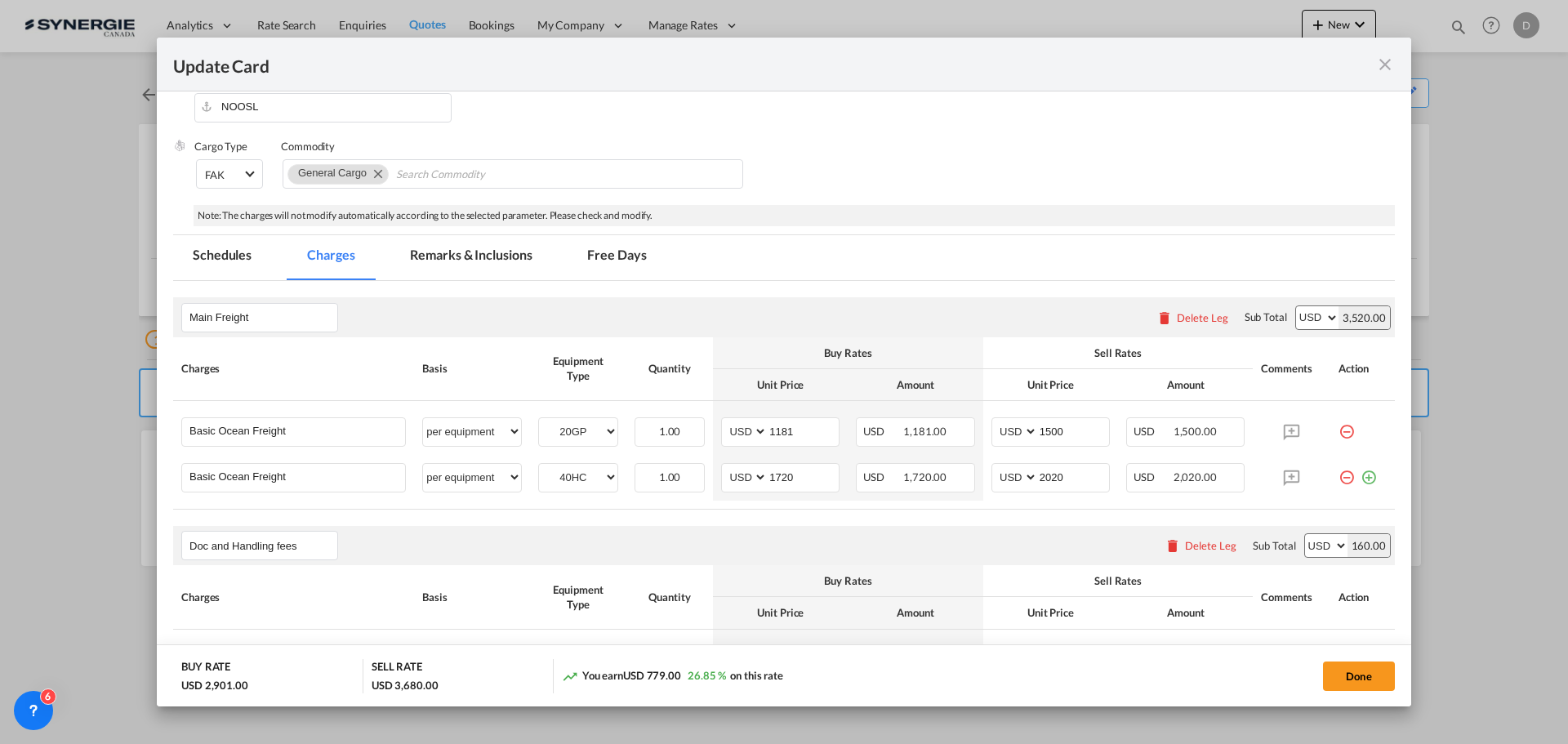
scroll to position [327, 0]
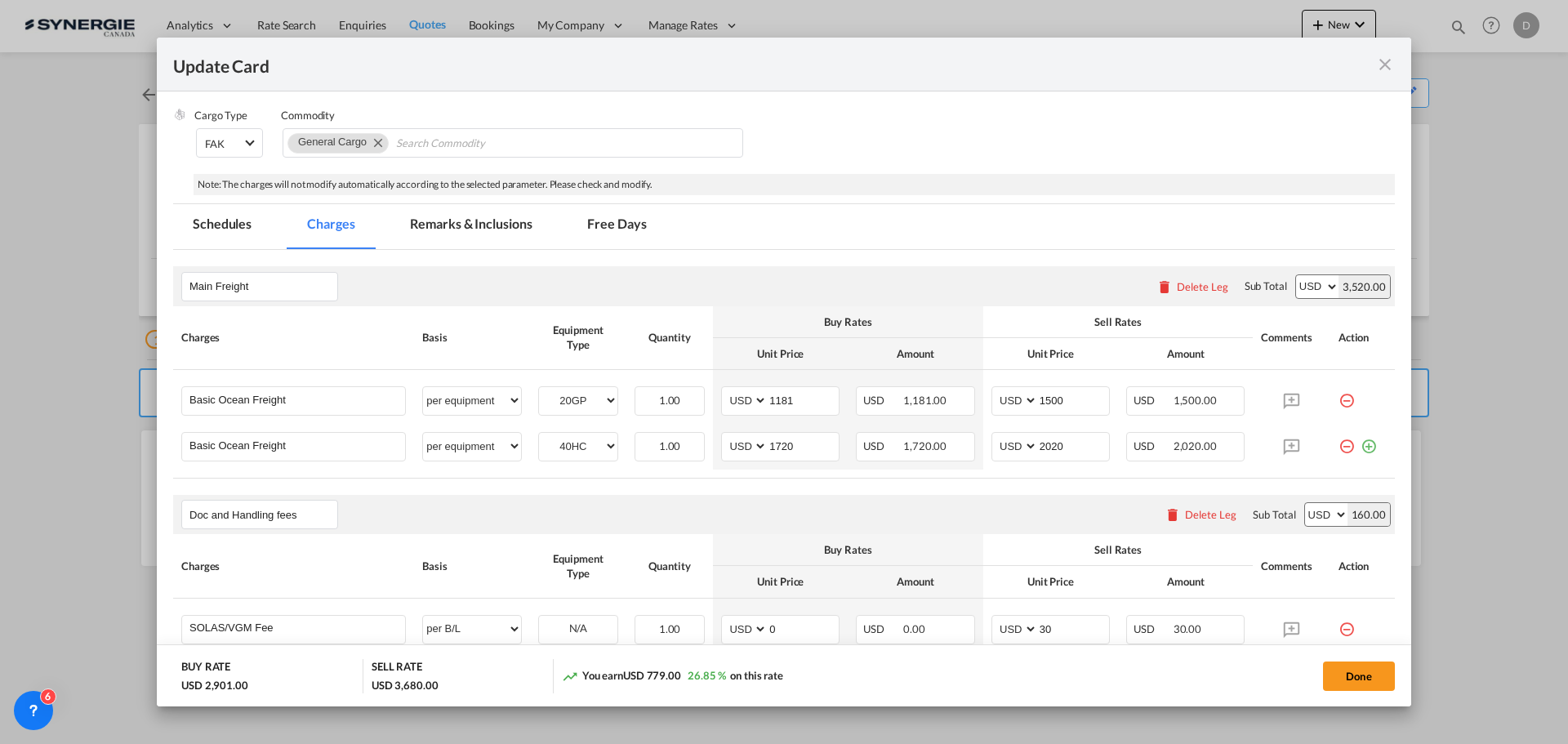
click at [470, 218] on md-tab-item "Remarks & Inclusions" at bounding box center [471, 227] width 161 height 45
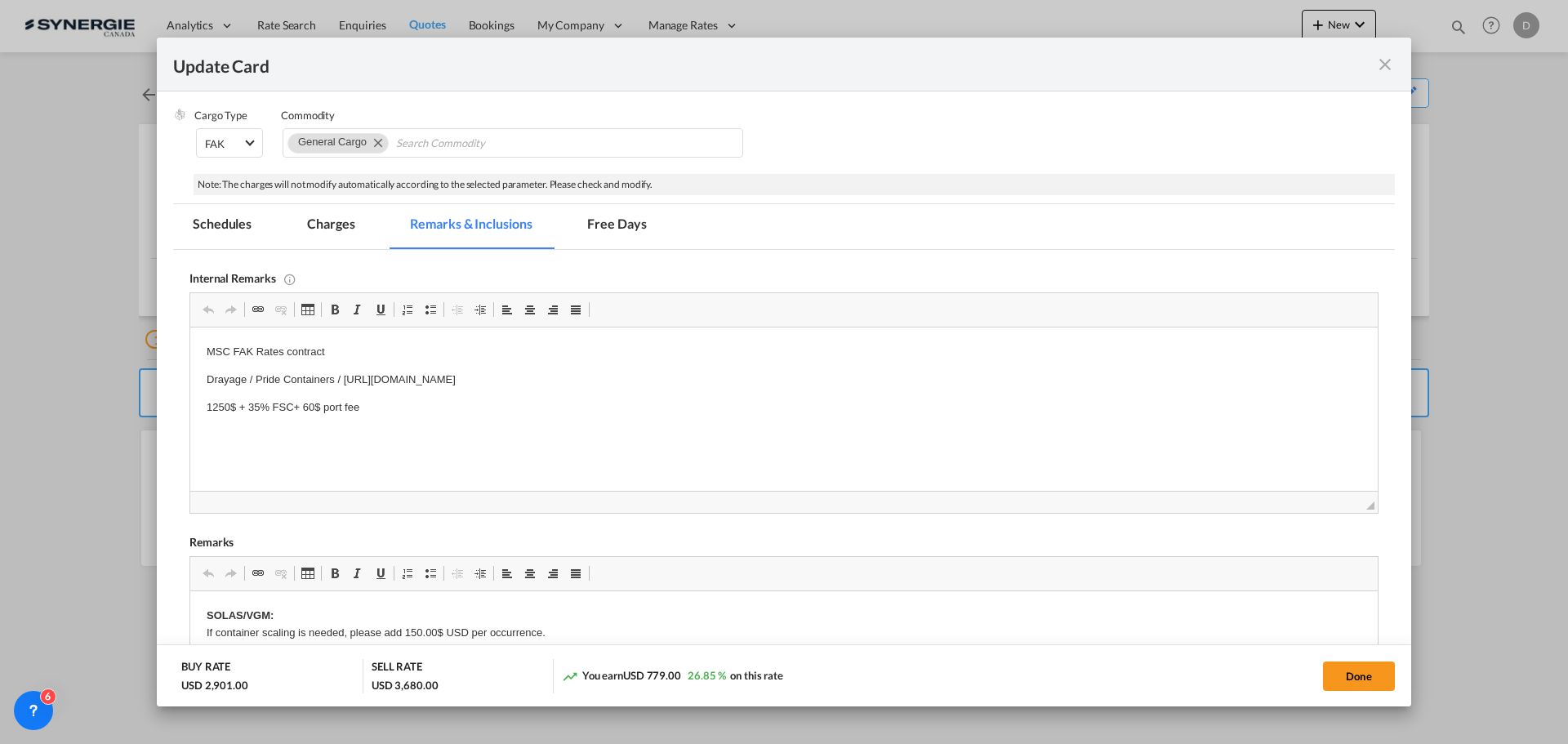
scroll to position [409, 0]
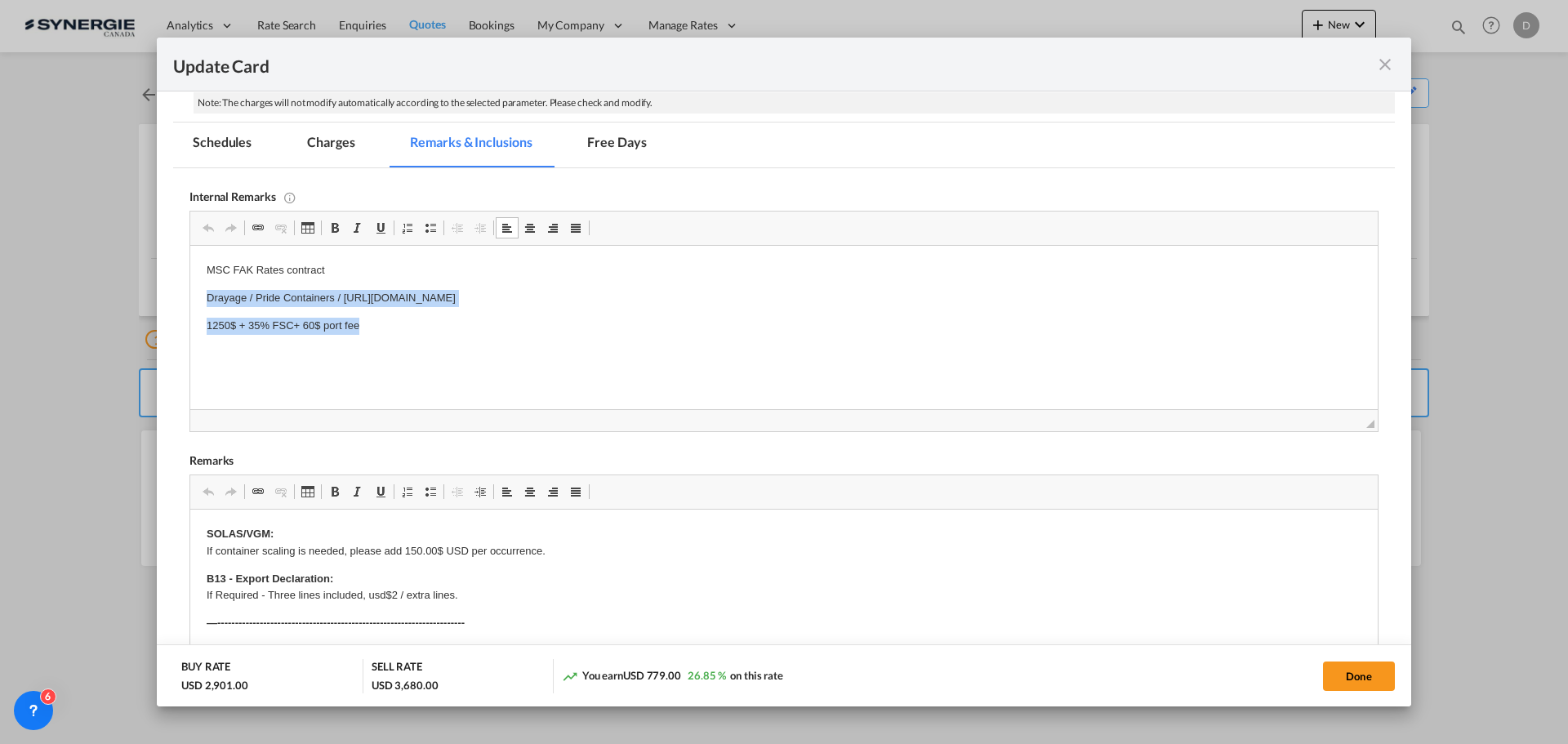
drag, startPoint x: 203, startPoint y: 299, endPoint x: 552, endPoint y: 326, distance: 350.0
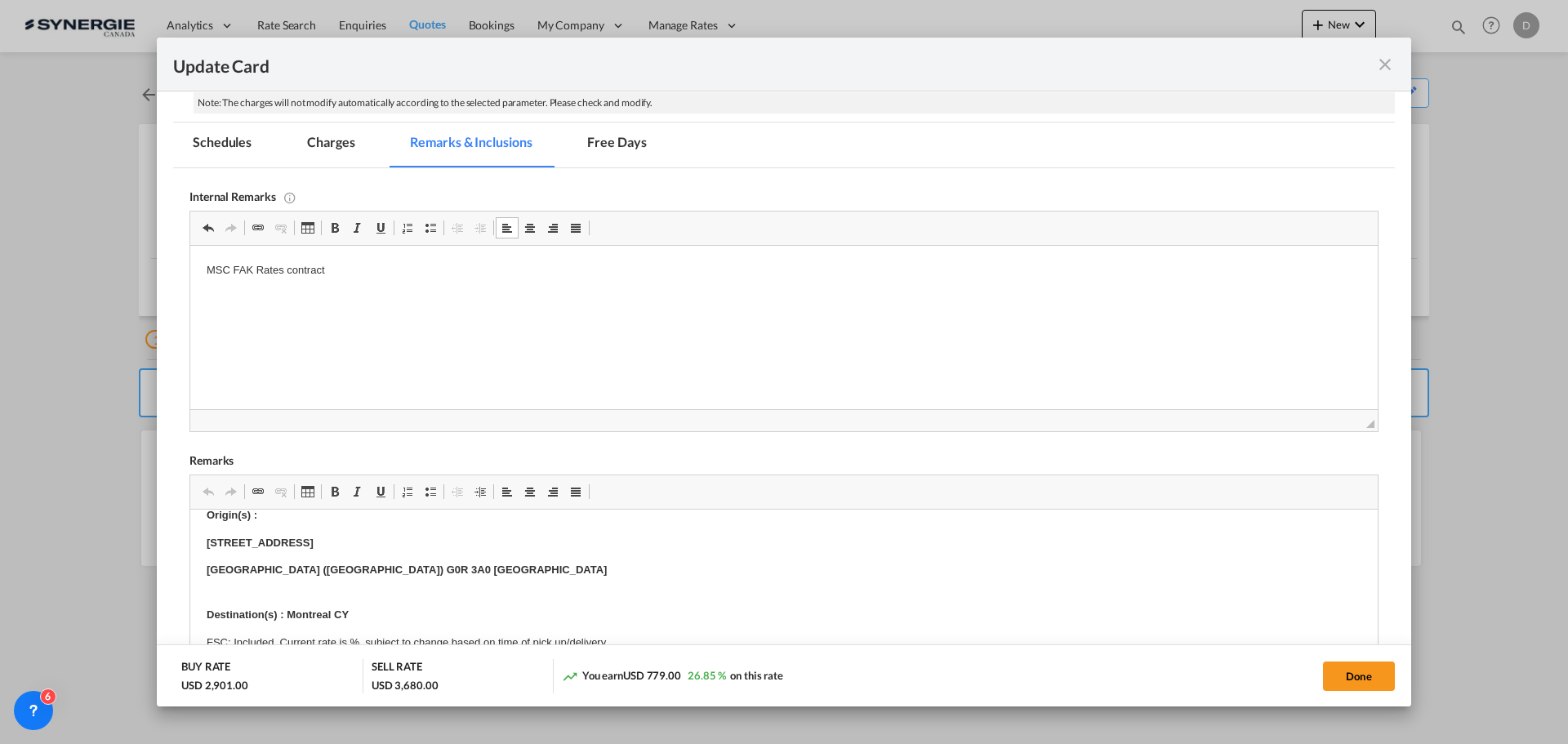
scroll to position [0, 0]
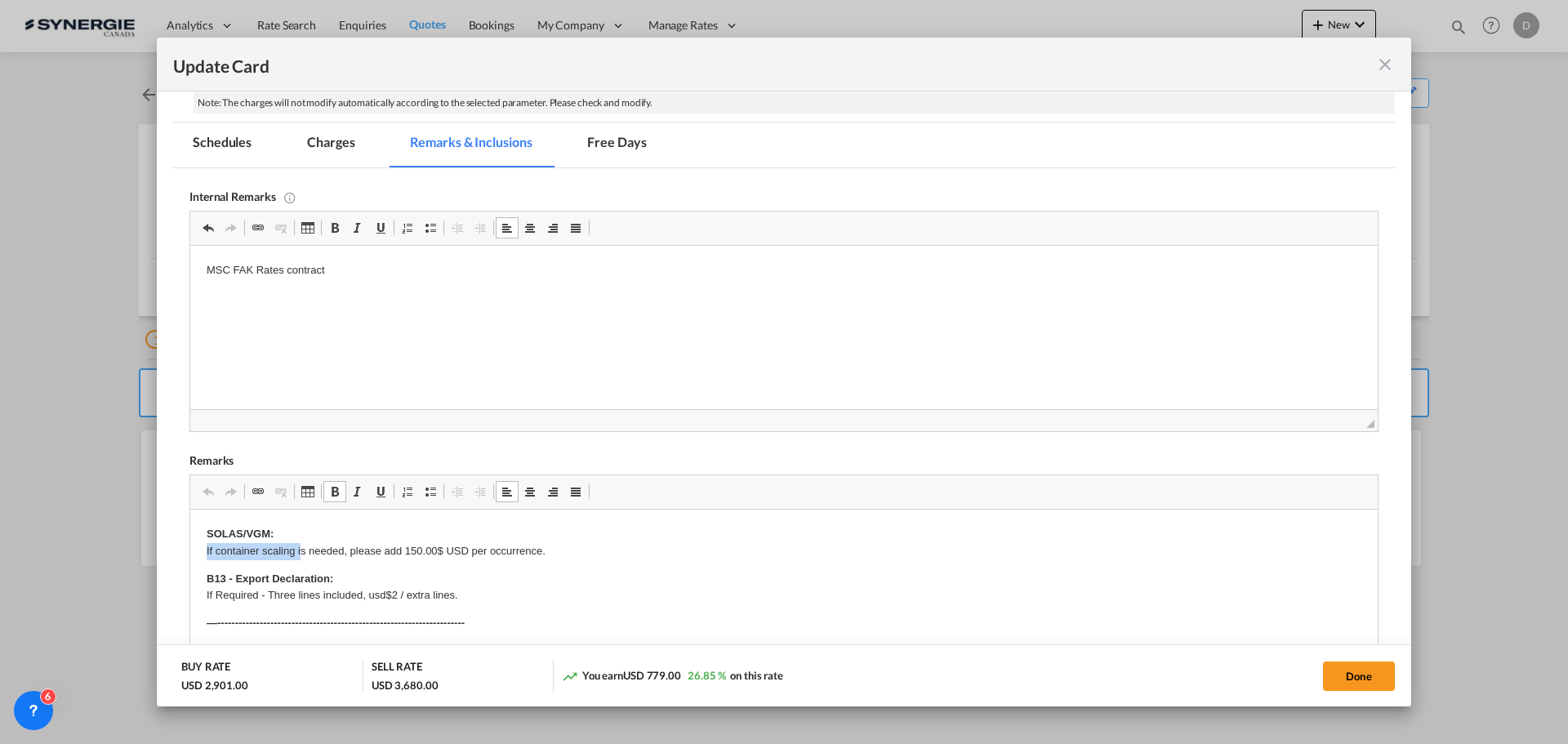
drag, startPoint x: 201, startPoint y: 545, endPoint x: 301, endPoint y: 560, distance: 101.1
click at [298, 560] on p "SOLAS/VGM: If container scaling is needed, please add 150.00$ USD per occurrenc…" at bounding box center [784, 544] width 1155 height 34
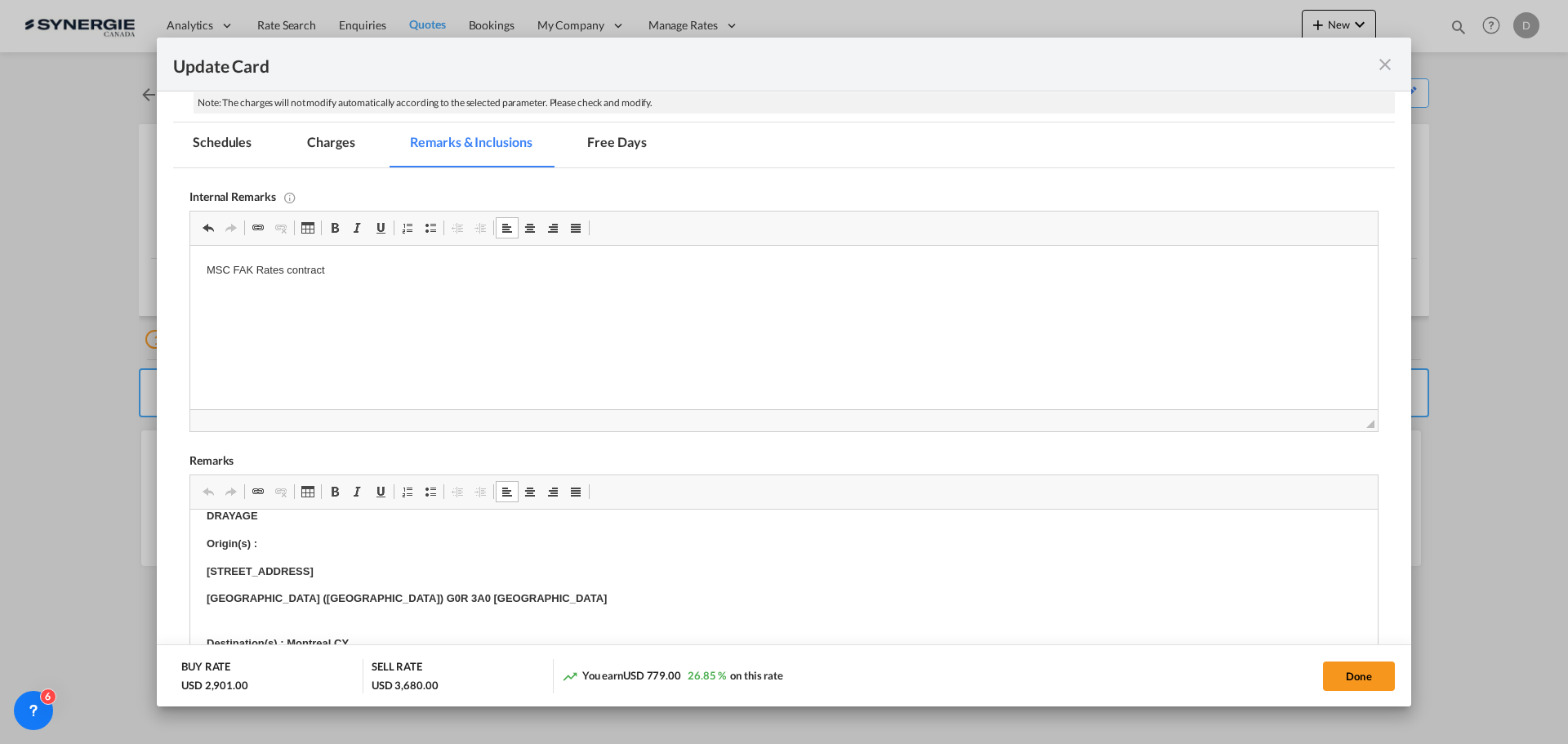
scroll to position [163, 0]
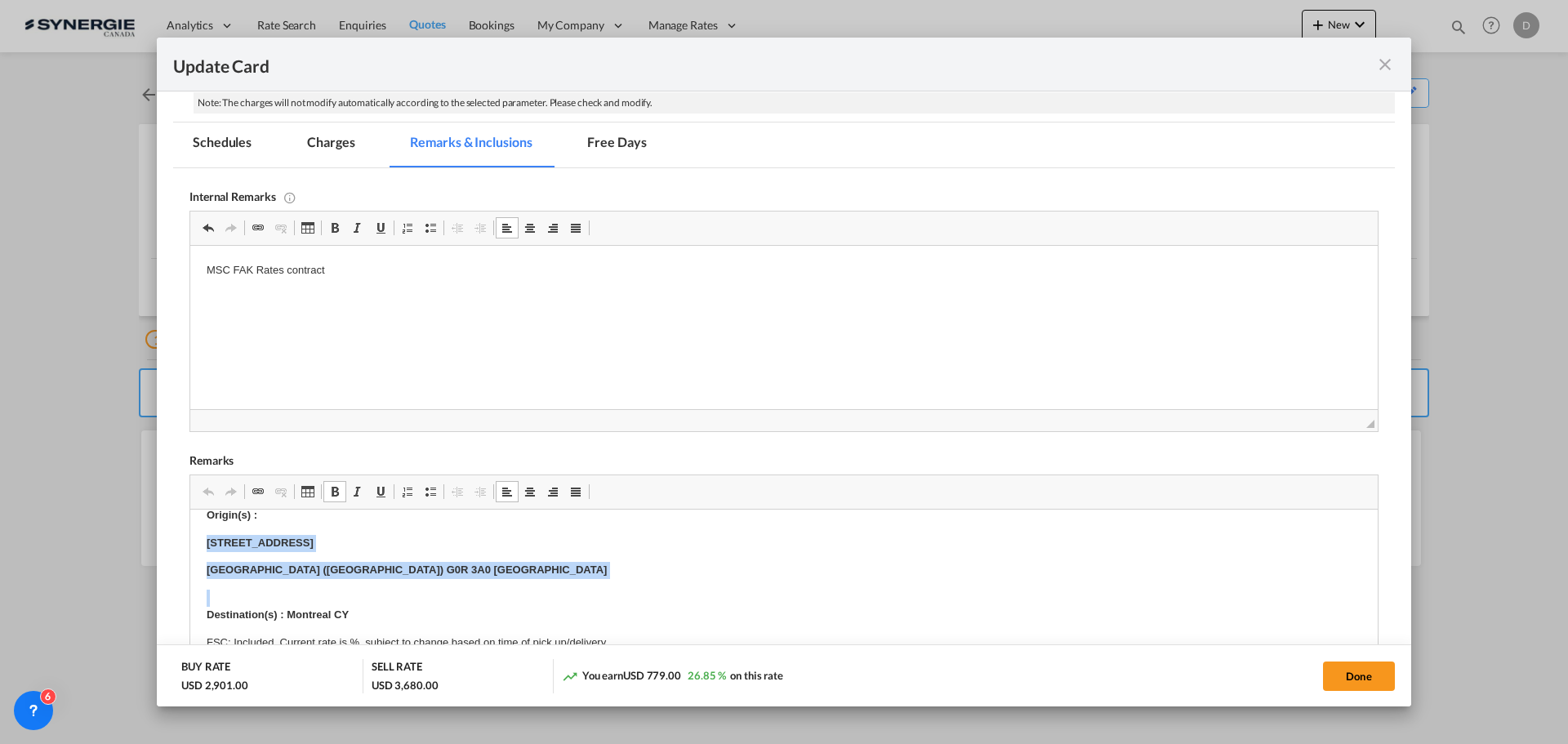
drag, startPoint x: 203, startPoint y: 544, endPoint x: 493, endPoint y: 586, distance: 293.0
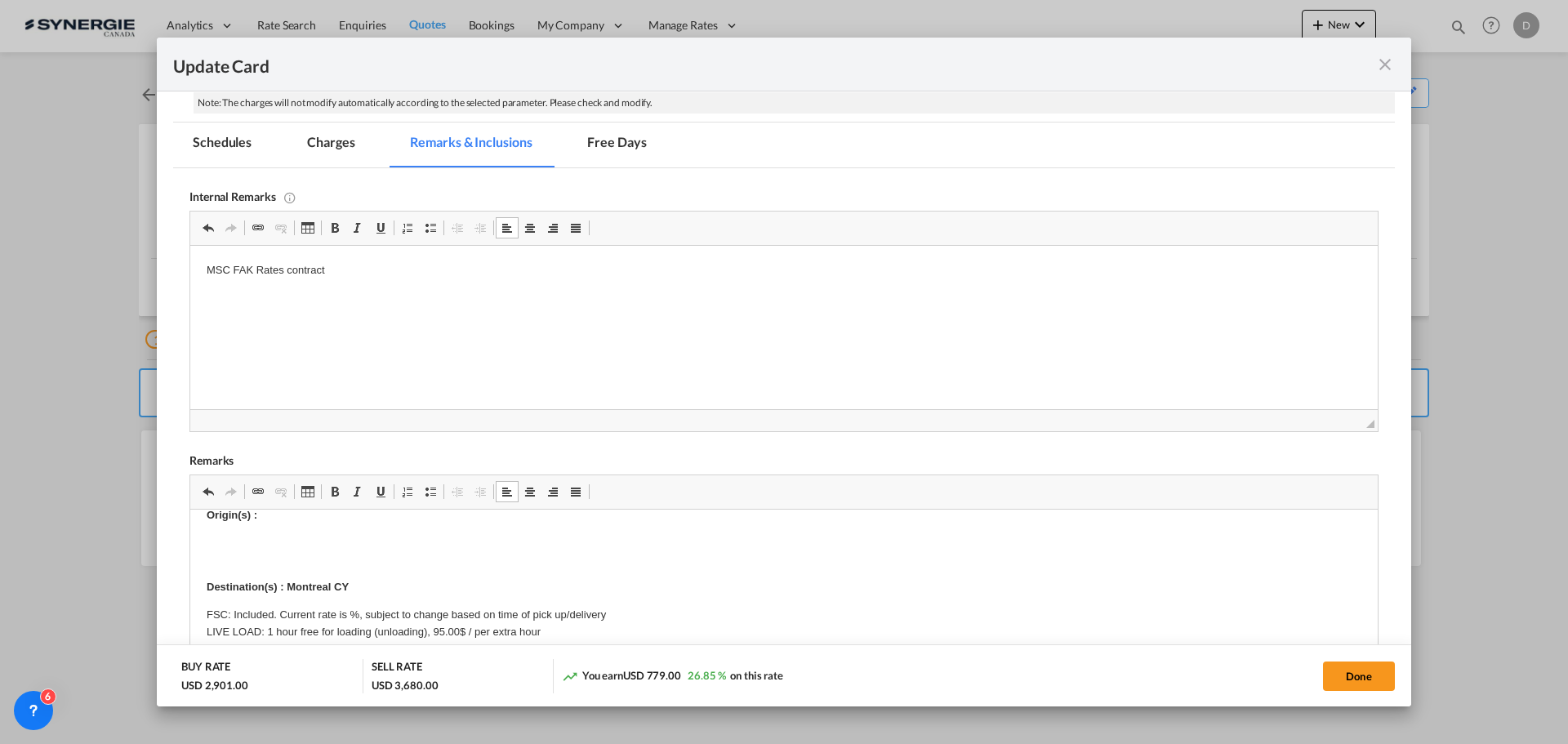
scroll to position [163, 0]
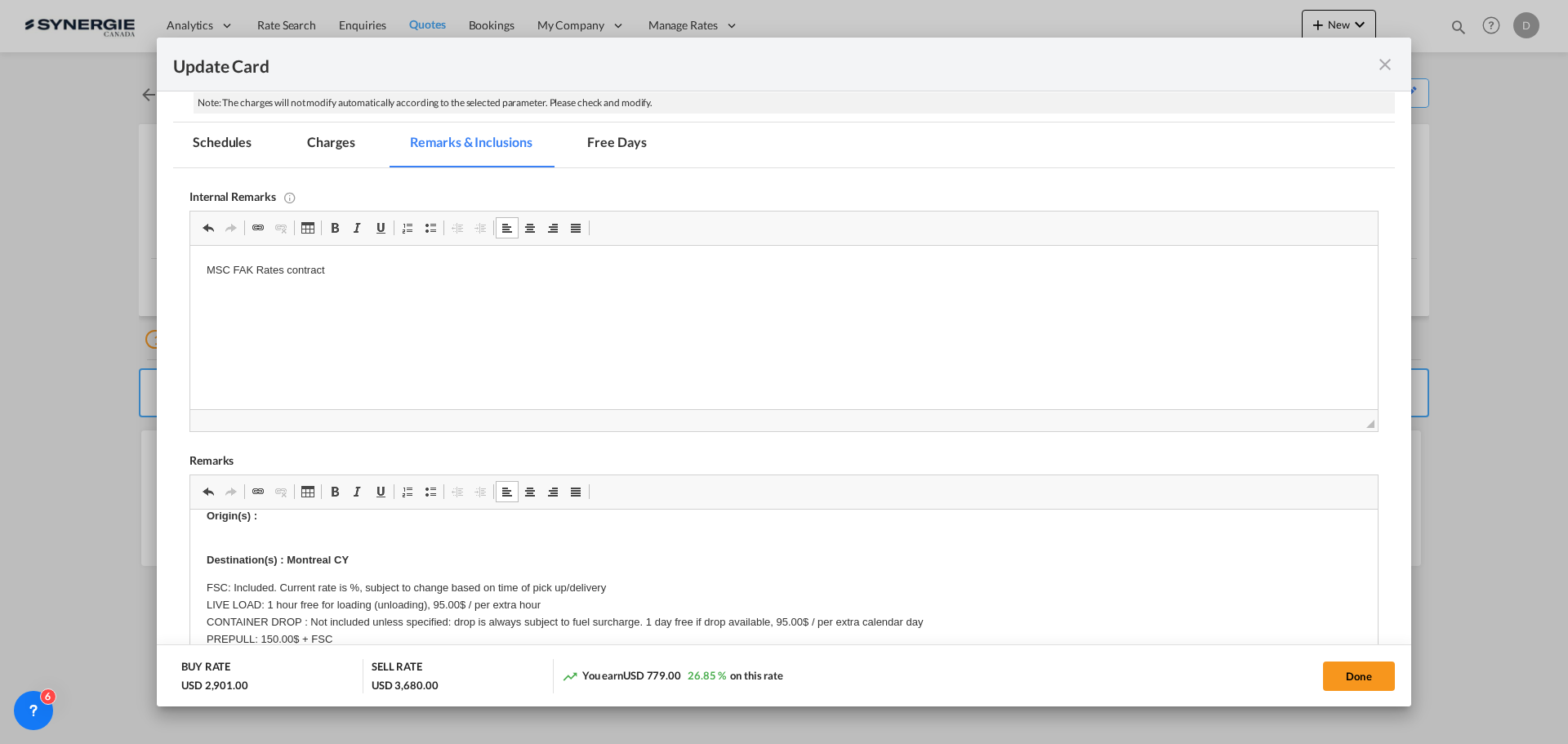
click at [211, 540] on p "Destination(s) : Montreal CY" at bounding box center [784, 553] width 1155 height 34
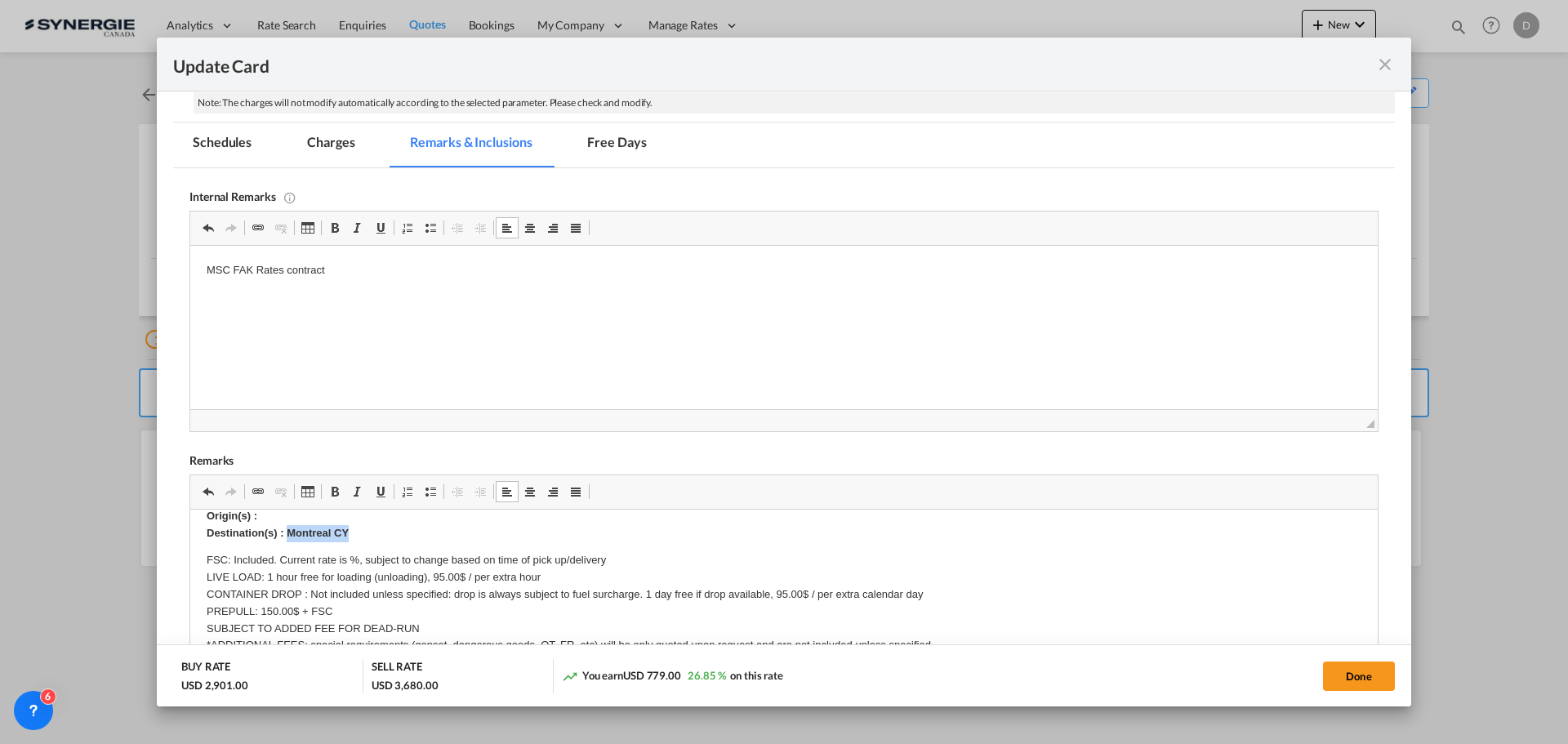
drag, startPoint x: 287, startPoint y: 531, endPoint x: 487, endPoint y: 536, distance: 200.1
click at [487, 536] on p "Origin(s) : ​​​​​​​ Destination(s) : Montreal CY" at bounding box center [784, 526] width 1155 height 34
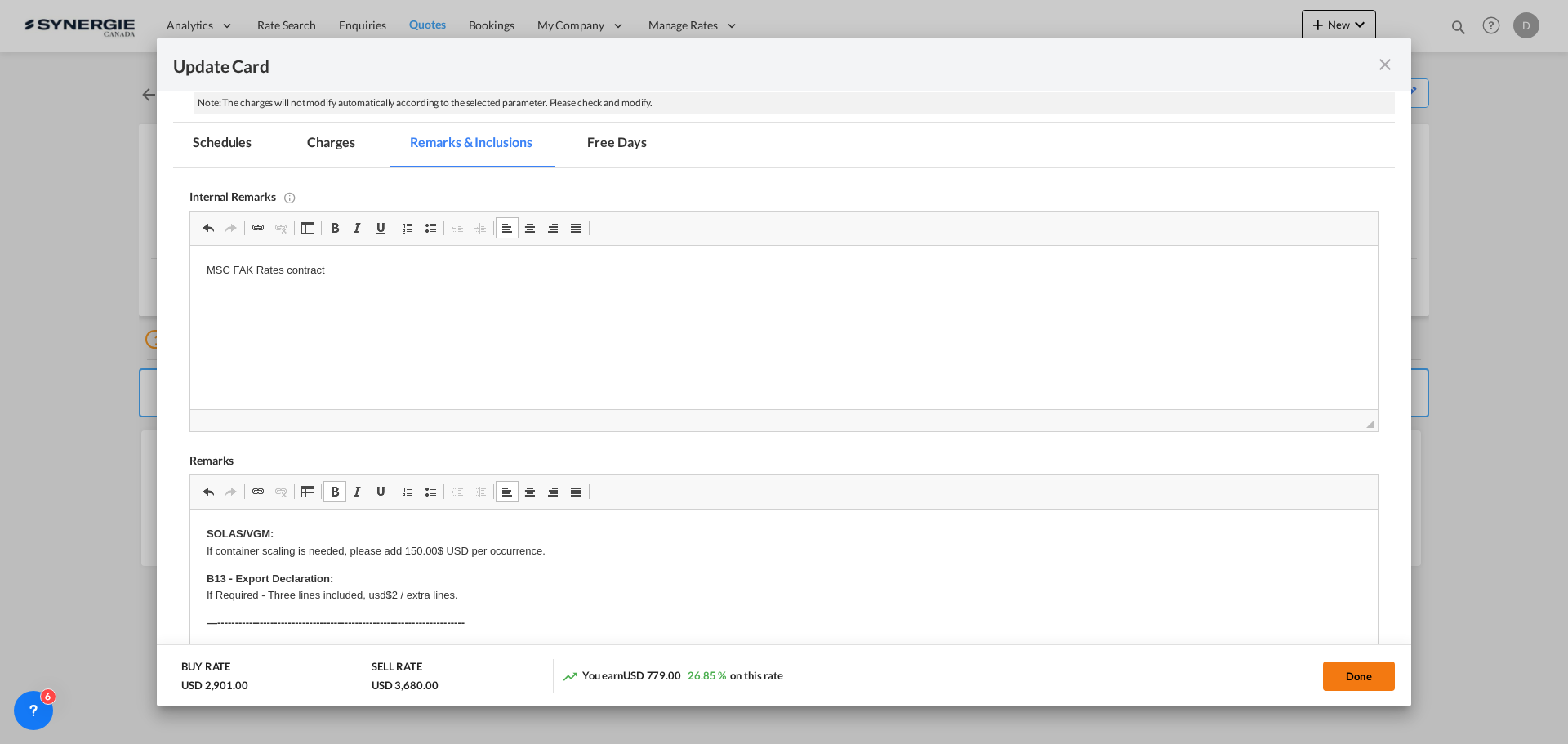
click at [1372, 676] on button "Done" at bounding box center [1359, 677] width 72 height 30
type input "23 Sep 2025"
type input "29 Sep 2025"
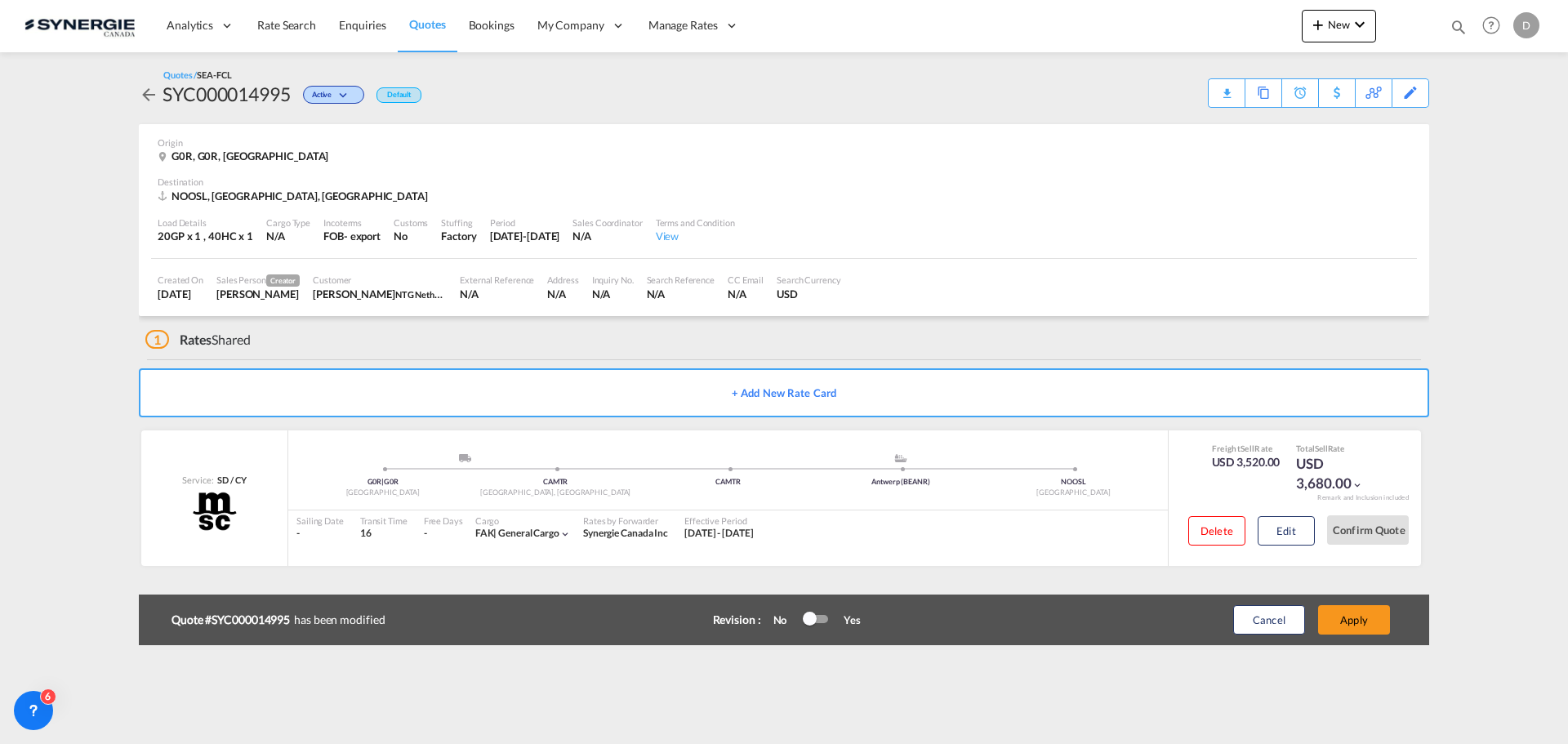
scroll to position [250, 0]
click at [1365, 622] on button "Apply" at bounding box center [1355, 620] width 72 height 30
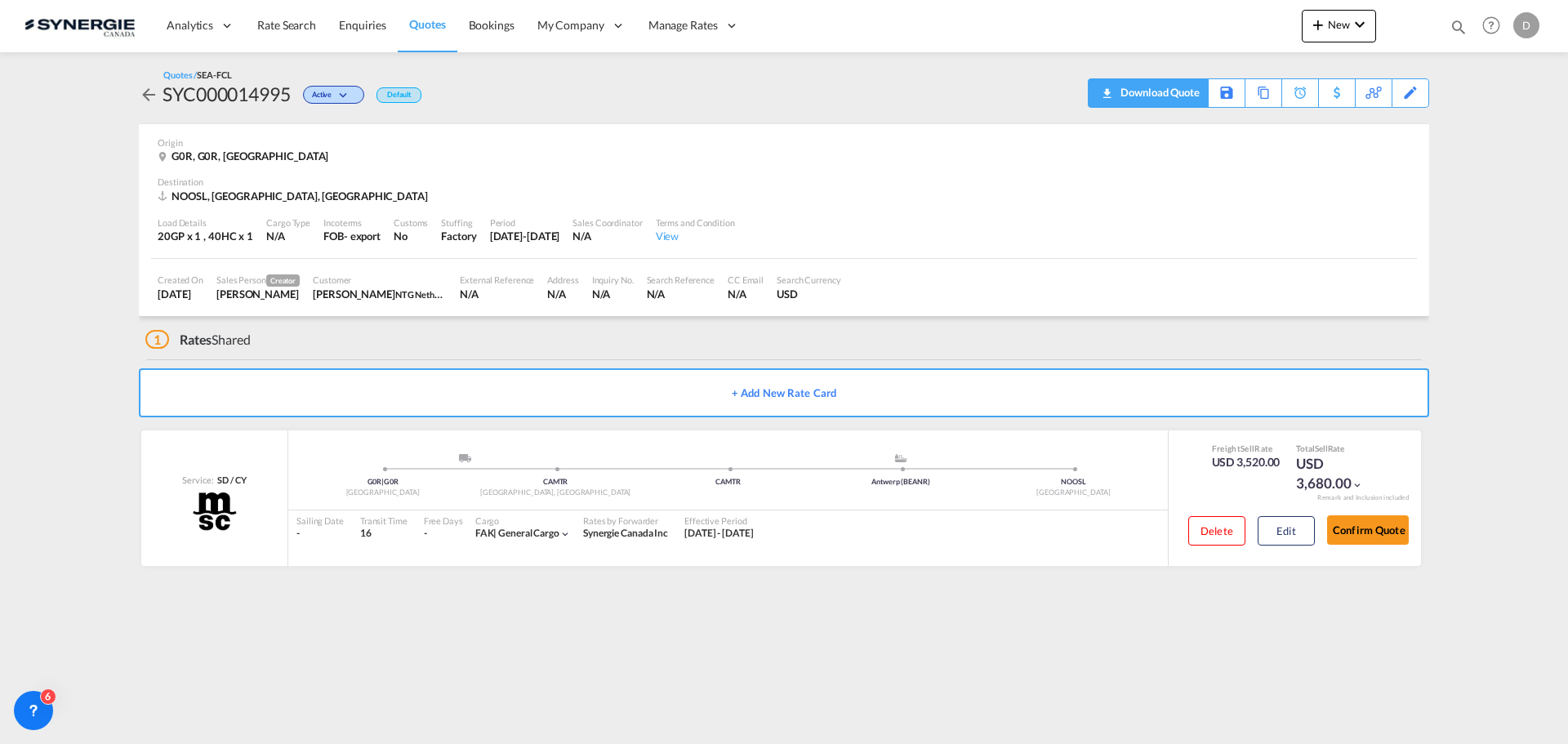
click at [1189, 98] on div "Download Quote" at bounding box center [1158, 93] width 83 height 26
